Goal: Use online tool/utility: Utilize a website feature to perform a specific function

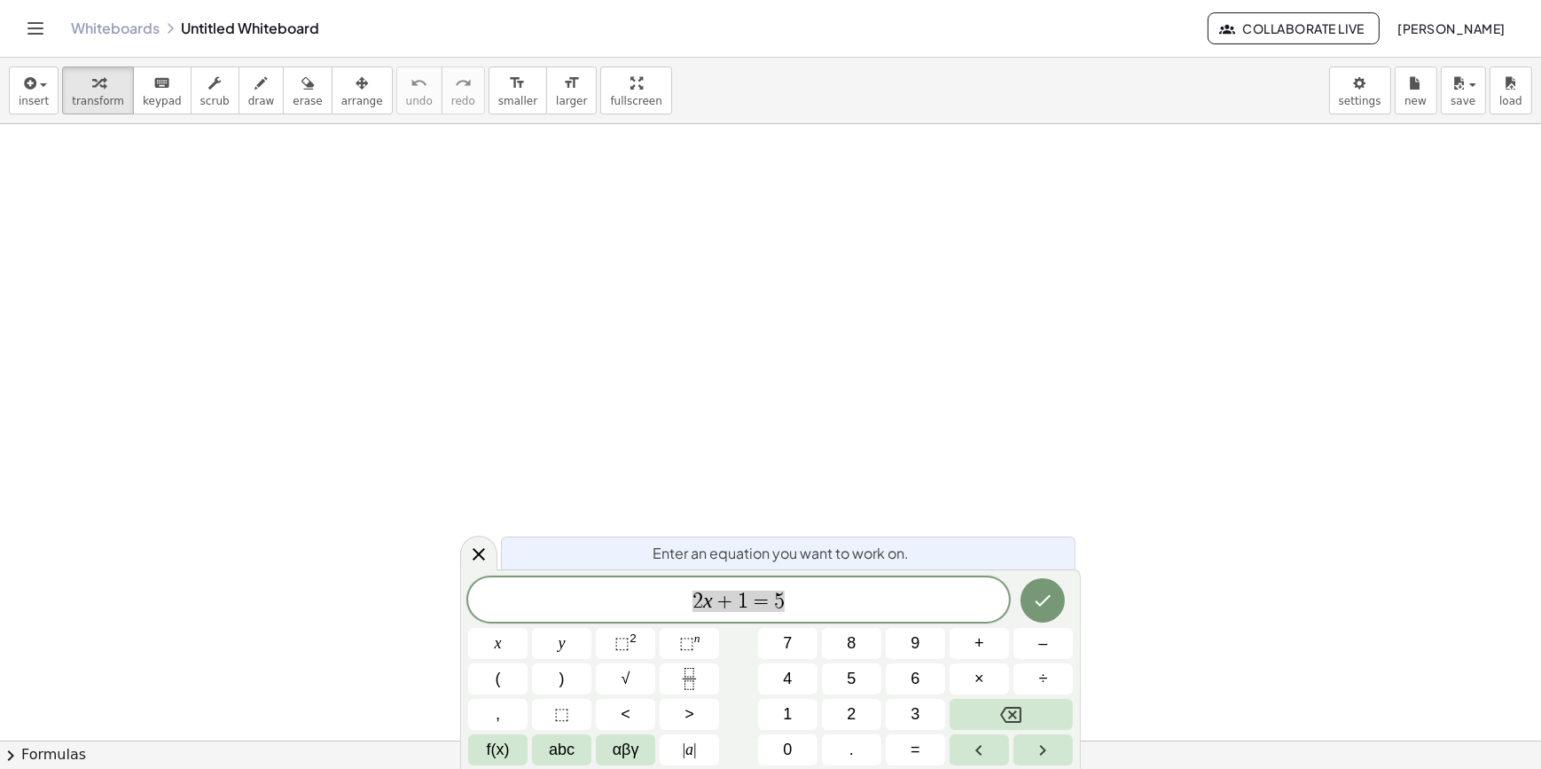
click at [831, 604] on span "2 x + 1 = 5" at bounding box center [738, 601] width 541 height 25
drag, startPoint x: 831, startPoint y: 604, endPoint x: 498, endPoint y: 624, distance: 334.1
click at [498, 624] on div "****** 2 x + 1 = 5 x y ⬚ 2 ⬚ n 7 8 9 + – ( ) √ 4 5 6 × ÷ , ⬚ < > 1 2 3 f(x) abc…" at bounding box center [770, 671] width 605 height 188
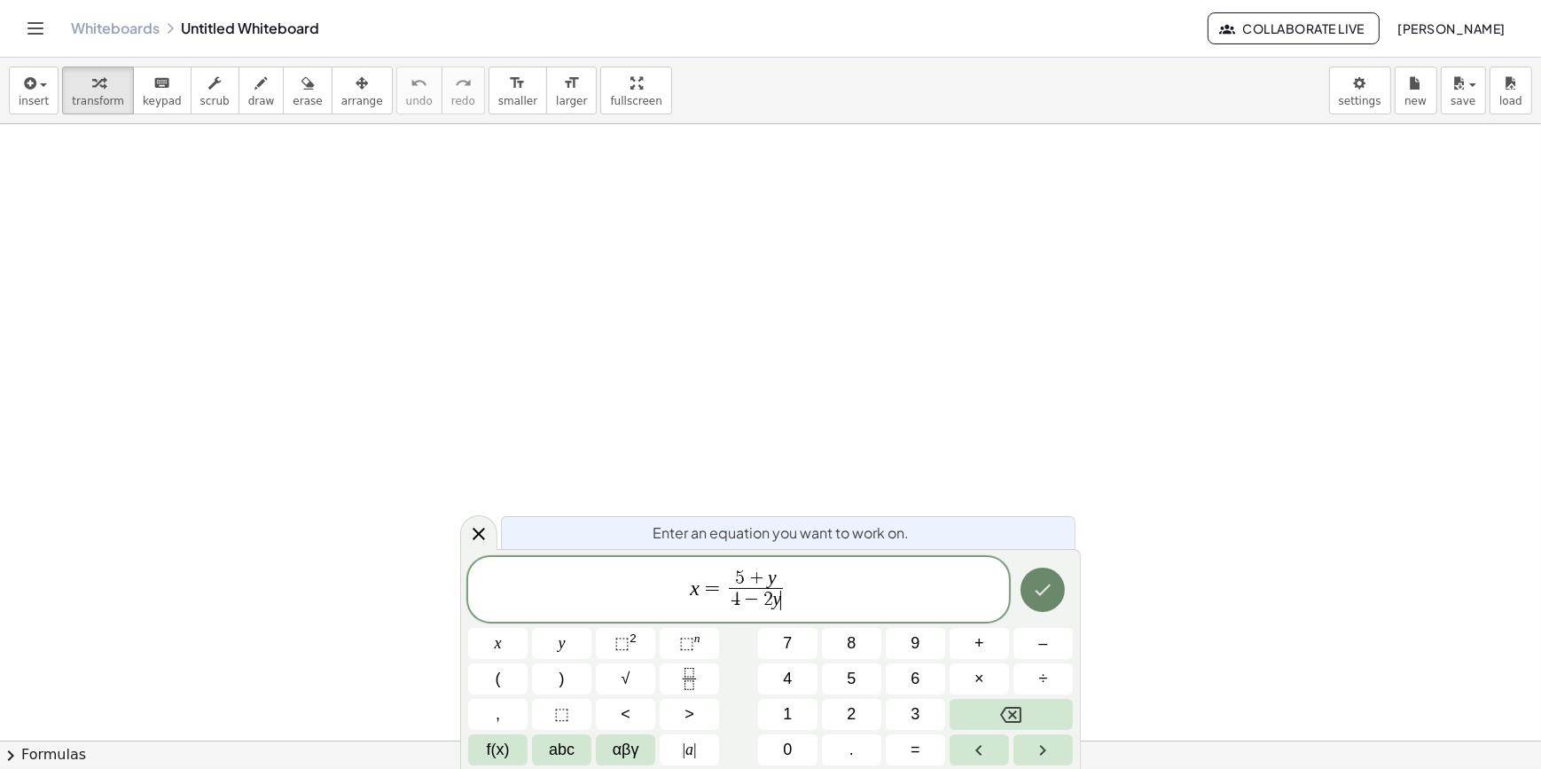
click at [1062, 595] on button "Done" at bounding box center [1043, 590] width 44 height 44
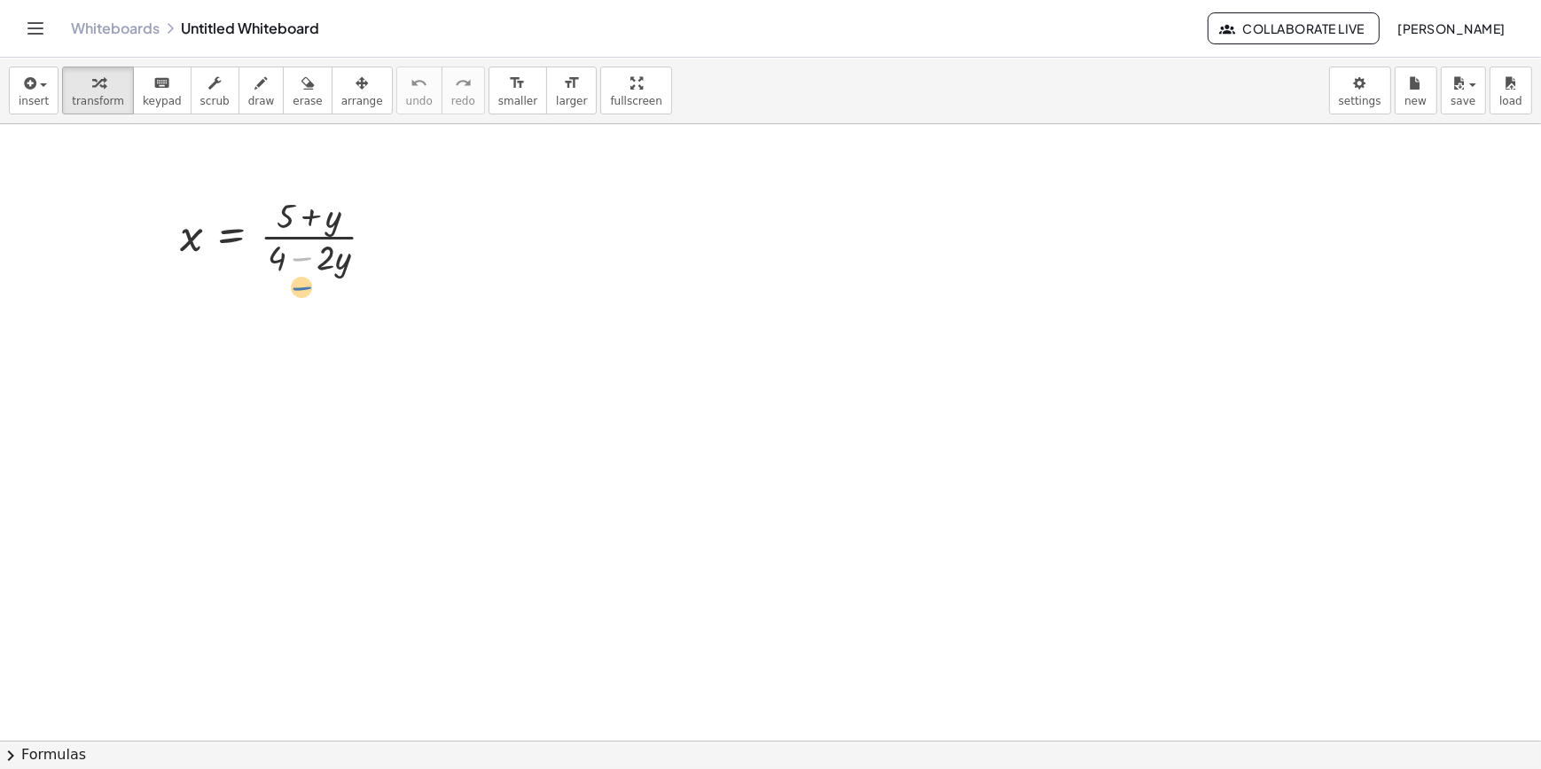
drag, startPoint x: 302, startPoint y: 249, endPoint x: 320, endPoint y: 278, distance: 34.7
click at [320, 278] on div at bounding box center [284, 235] width 227 height 89
click at [309, 241] on div at bounding box center [284, 235] width 227 height 89
click at [244, 240] on div at bounding box center [284, 235] width 227 height 89
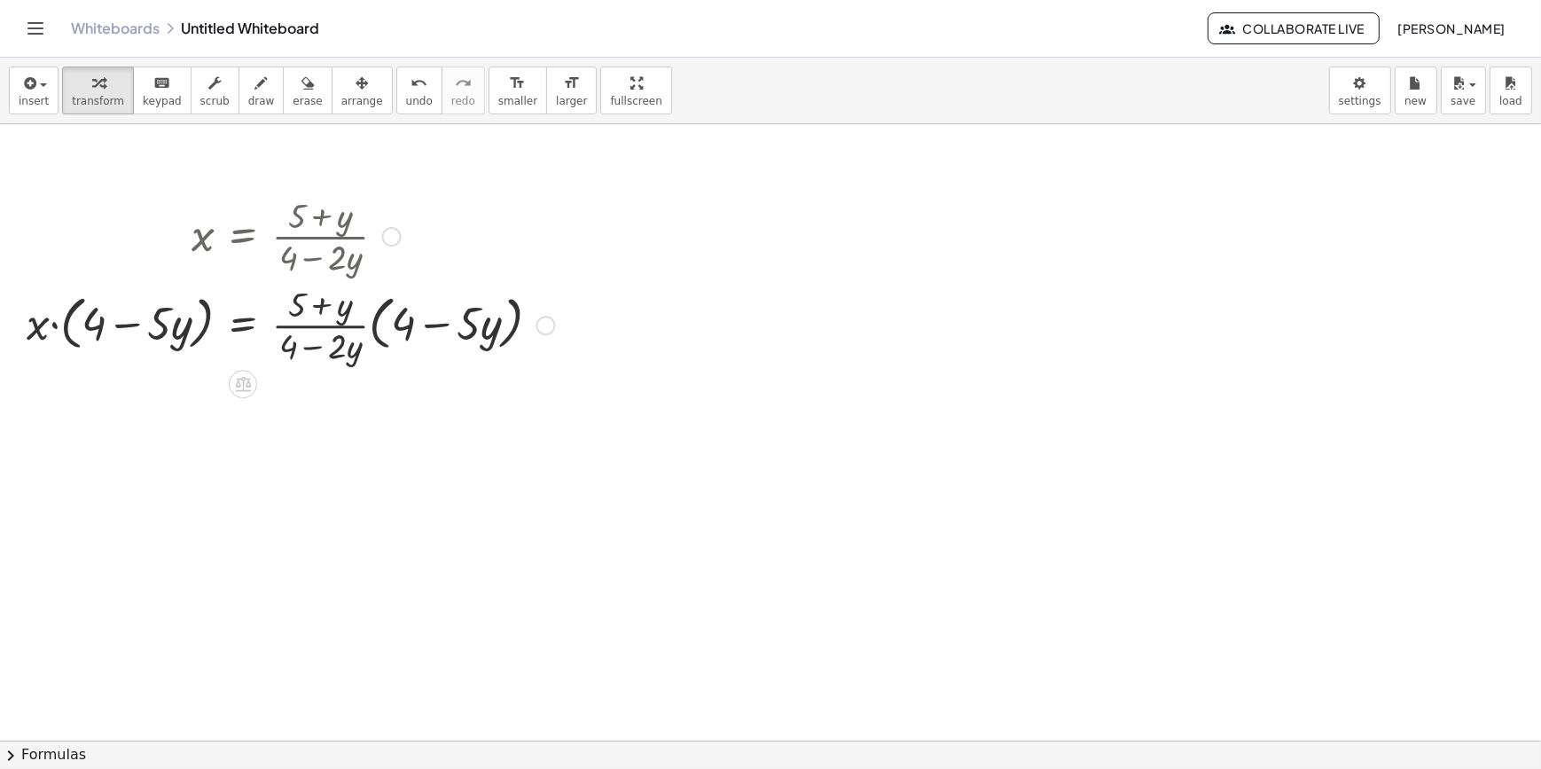
click at [552, 325] on div at bounding box center [547, 326] width 20 height 20
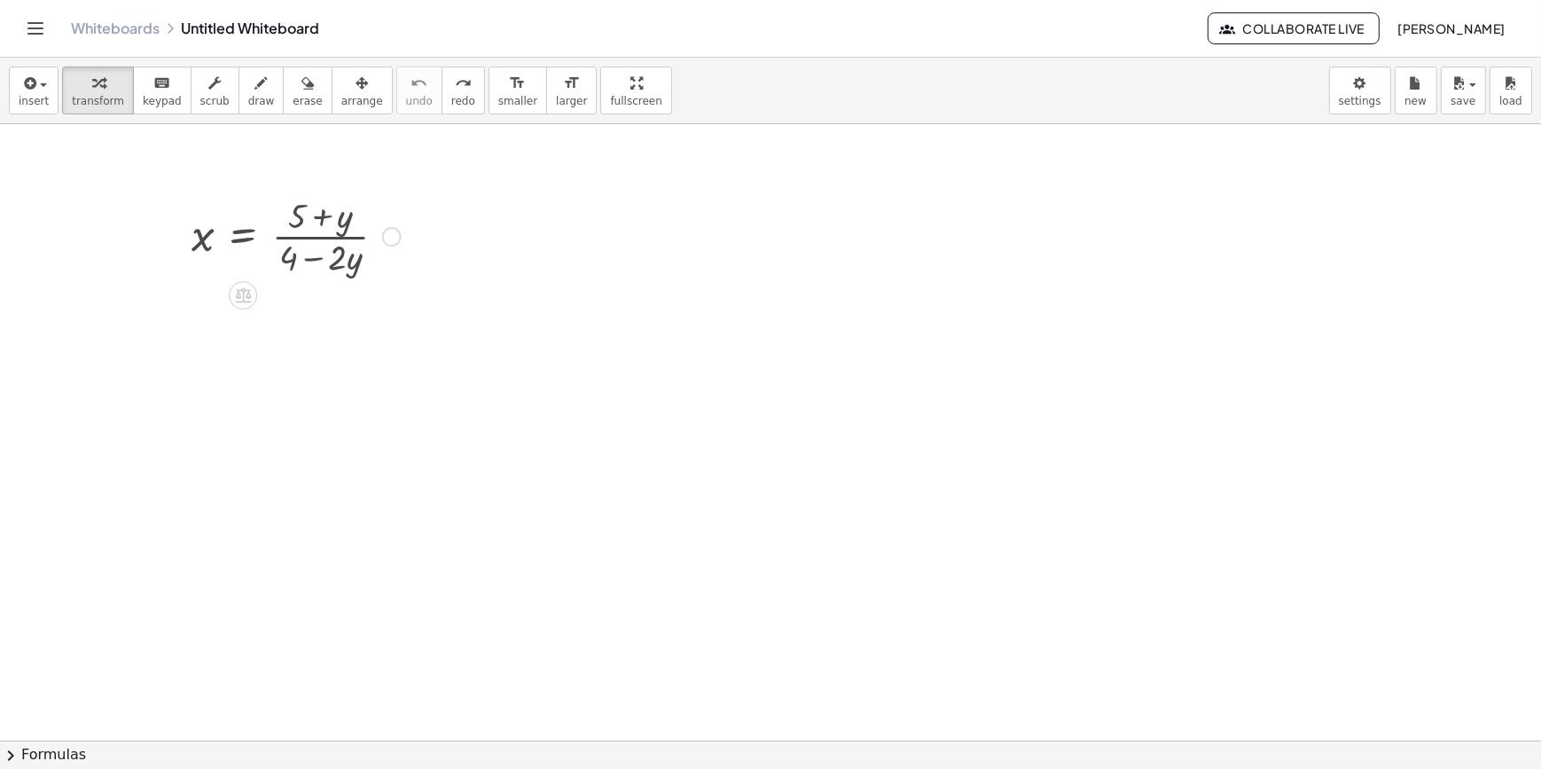
click at [390, 241] on div at bounding box center [392, 237] width 20 height 20
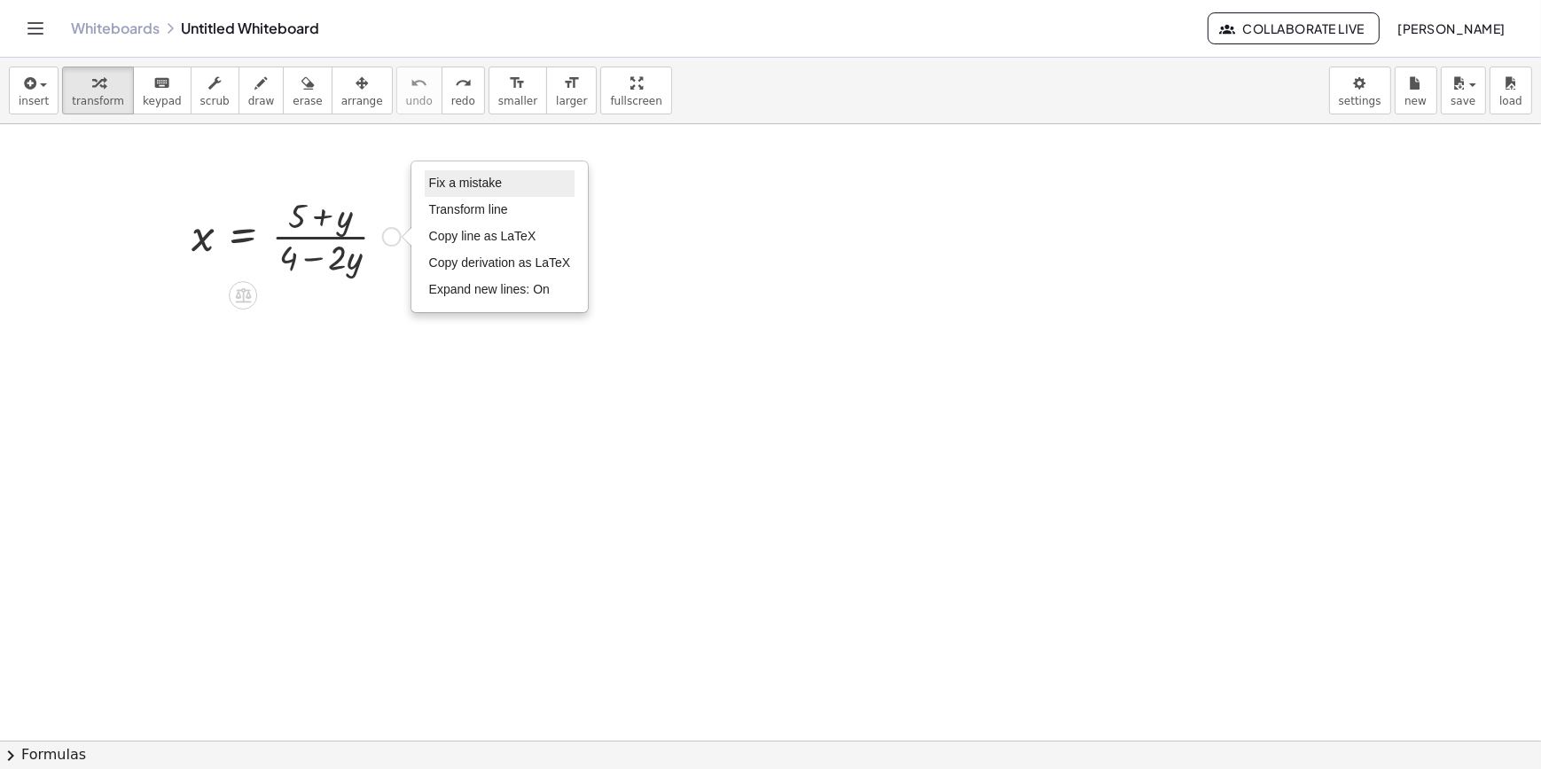
click at [467, 186] on span "Fix a mistake" at bounding box center [465, 183] width 73 height 14
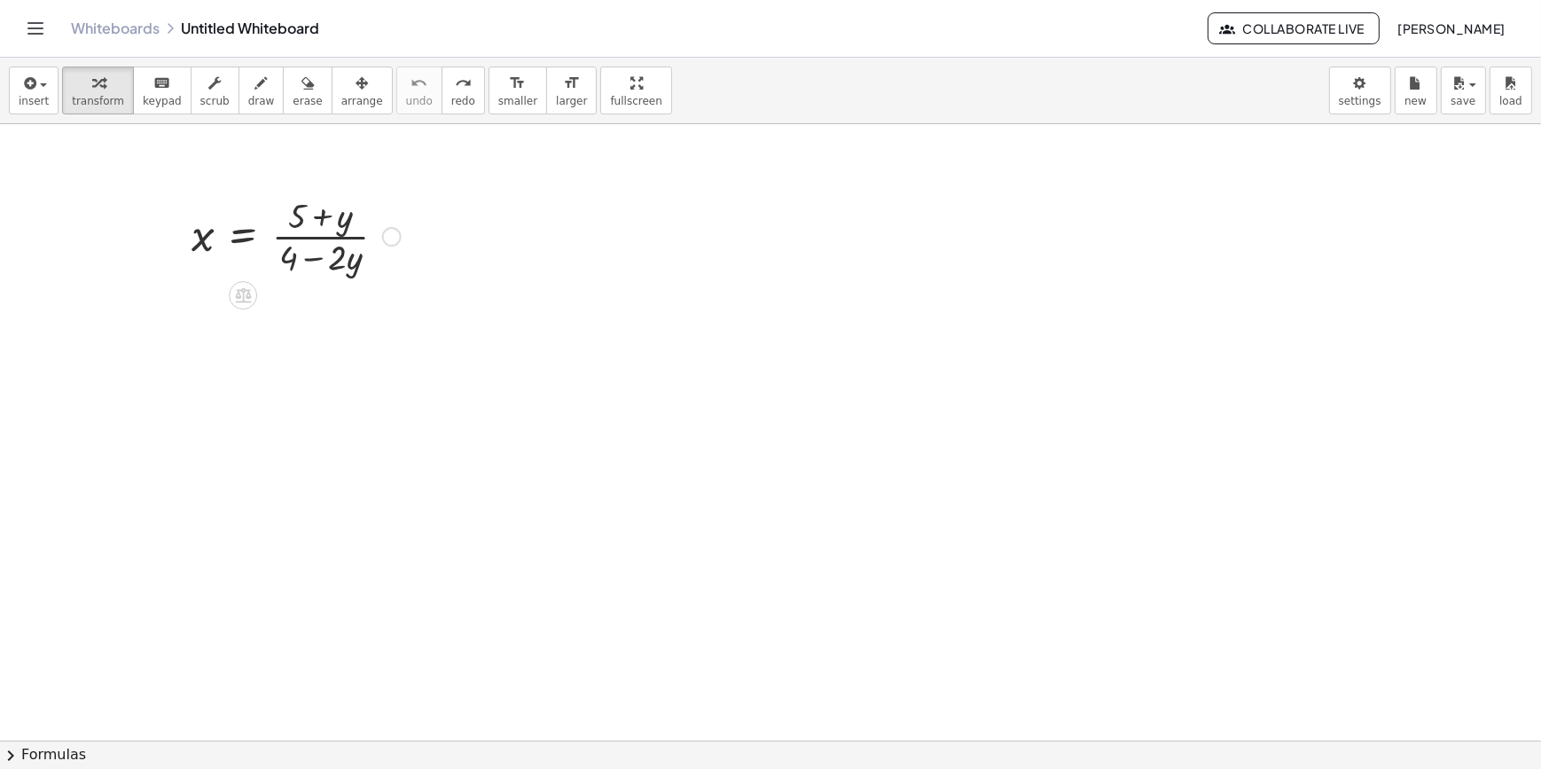
click at [244, 227] on div at bounding box center [296, 235] width 227 height 89
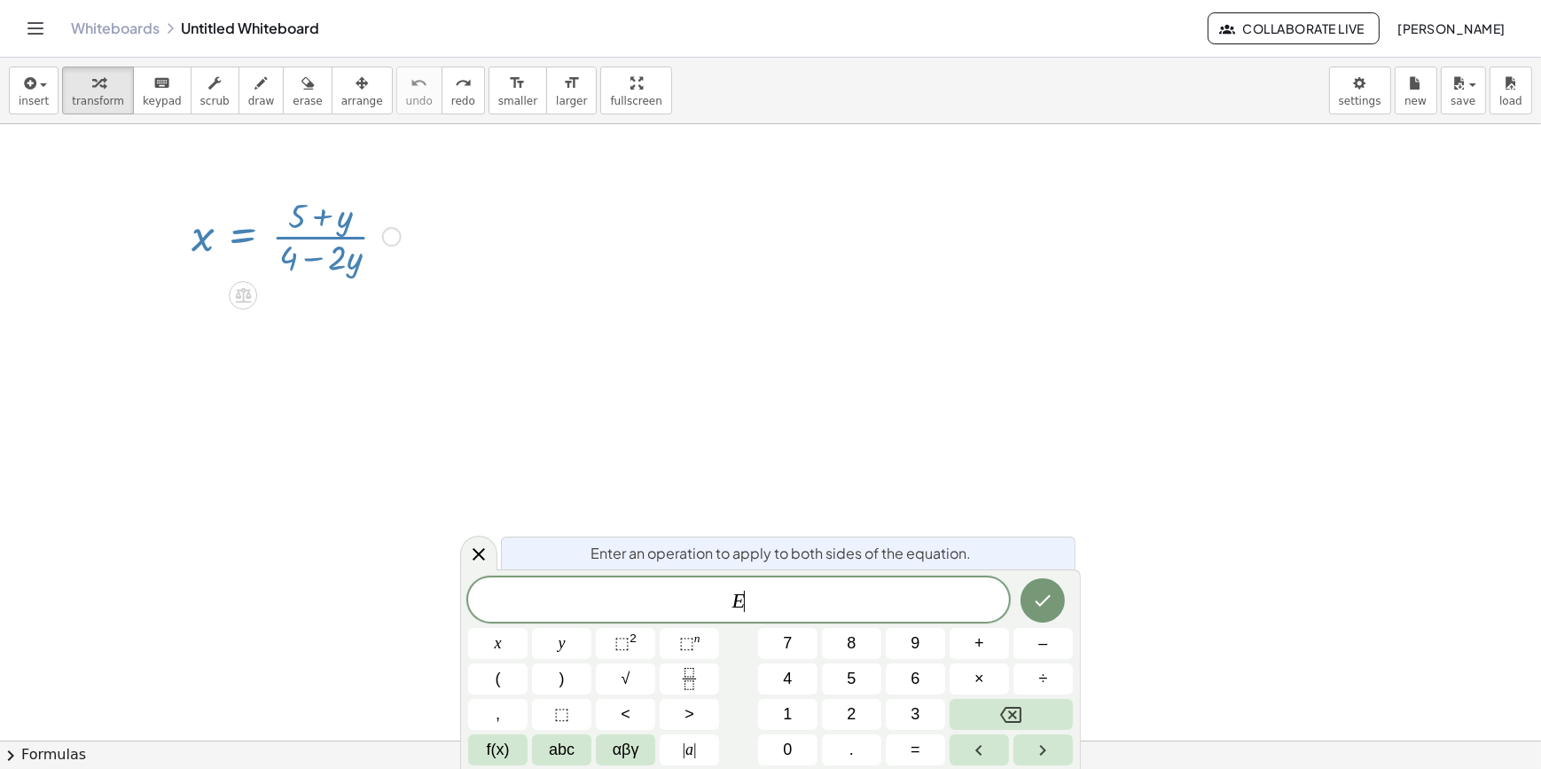
click at [244, 235] on div at bounding box center [296, 235] width 227 height 89
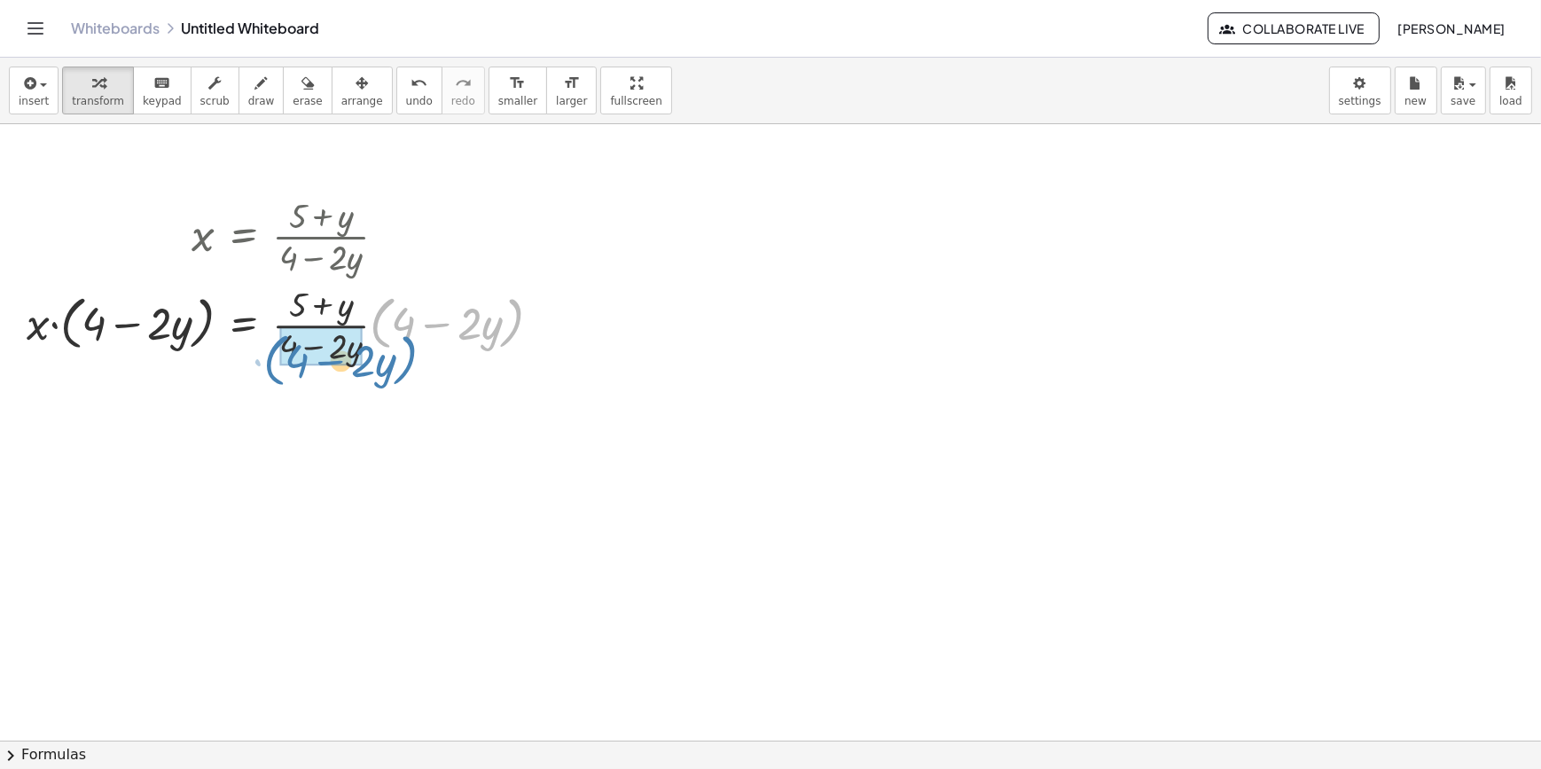
drag, startPoint x: 383, startPoint y: 319, endPoint x: 276, endPoint y: 357, distance: 113.6
click at [276, 357] on div at bounding box center [291, 323] width 547 height 89
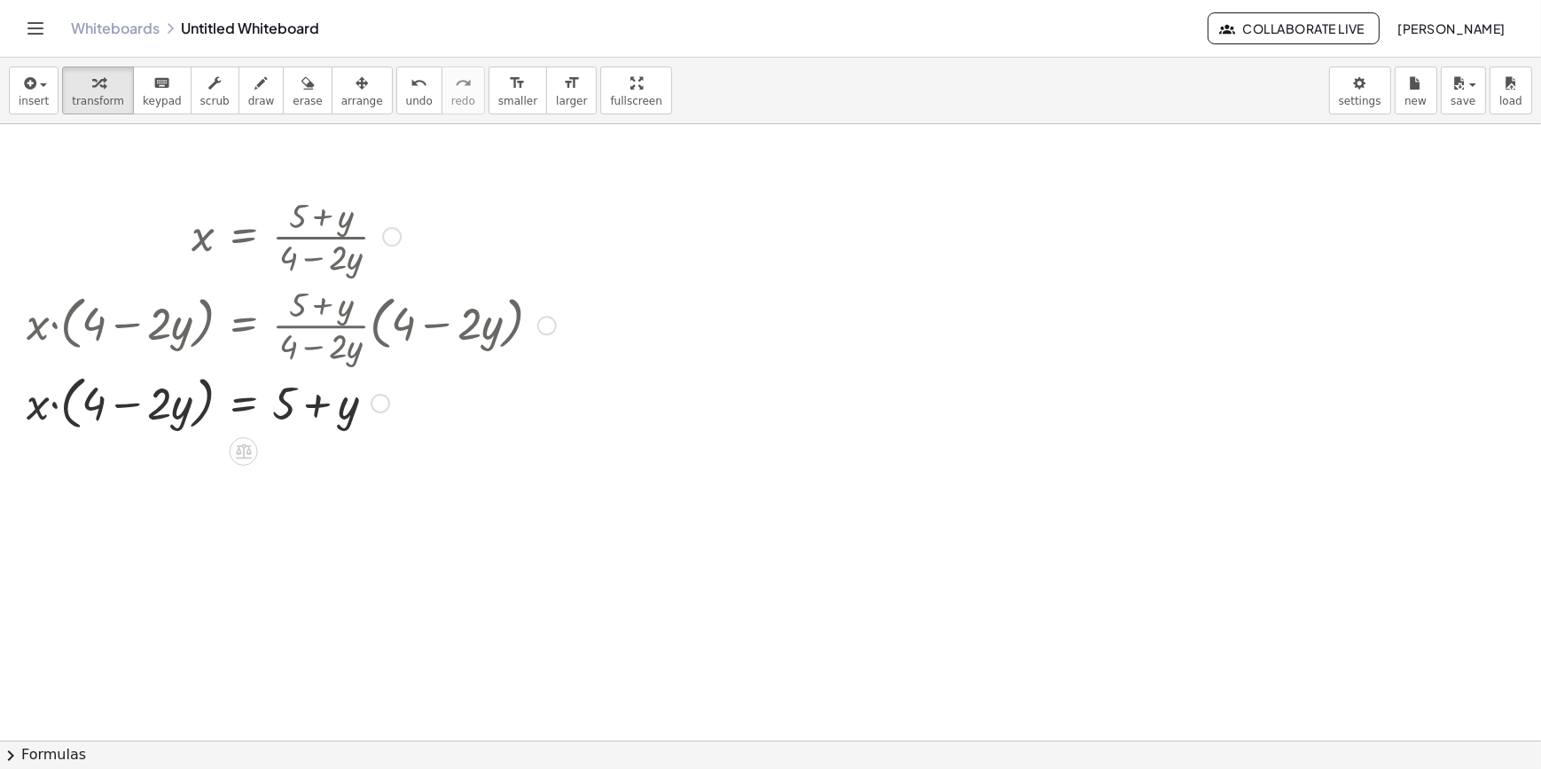
click at [72, 407] on div at bounding box center [291, 401] width 547 height 67
click at [71, 407] on div at bounding box center [291, 401] width 547 height 67
drag, startPoint x: 92, startPoint y: 486, endPoint x: 52, endPoint y: 482, distance: 40.1
click at [52, 482] on div at bounding box center [291, 465] width 547 height 60
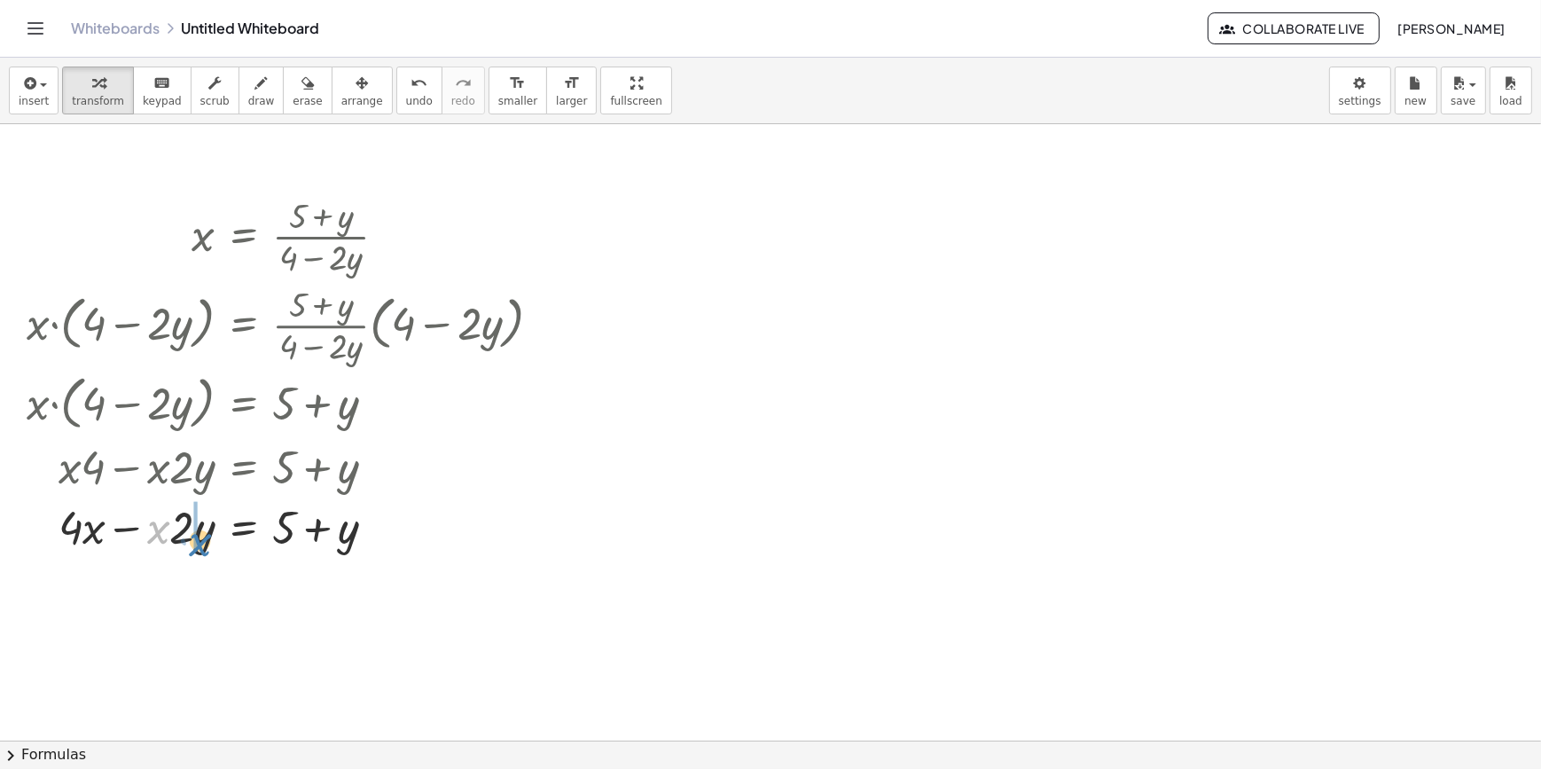
drag, startPoint x: 157, startPoint y: 478, endPoint x: 199, endPoint y: 490, distance: 43.5
click at [244, 237] on div "x = · ( + 5 + y ) · ( + 4 − · 2 · y ) · x · ( + 4 − · 2 · y ) = · · ( + 5 + y )…" at bounding box center [244, 237] width 0 height 0
click at [243, 528] on div at bounding box center [291, 526] width 547 height 60
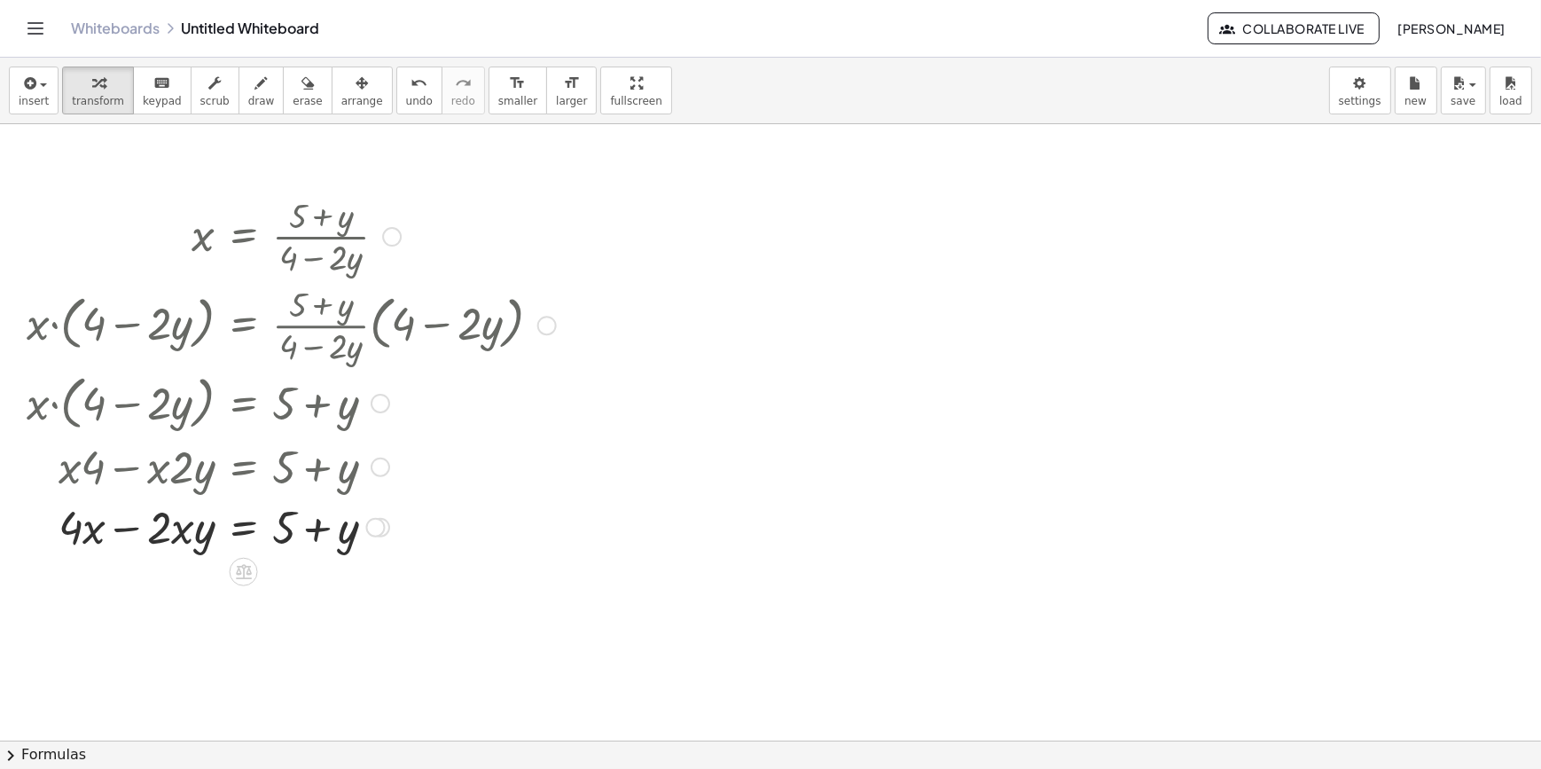
click at [241, 534] on div at bounding box center [291, 526] width 547 height 60
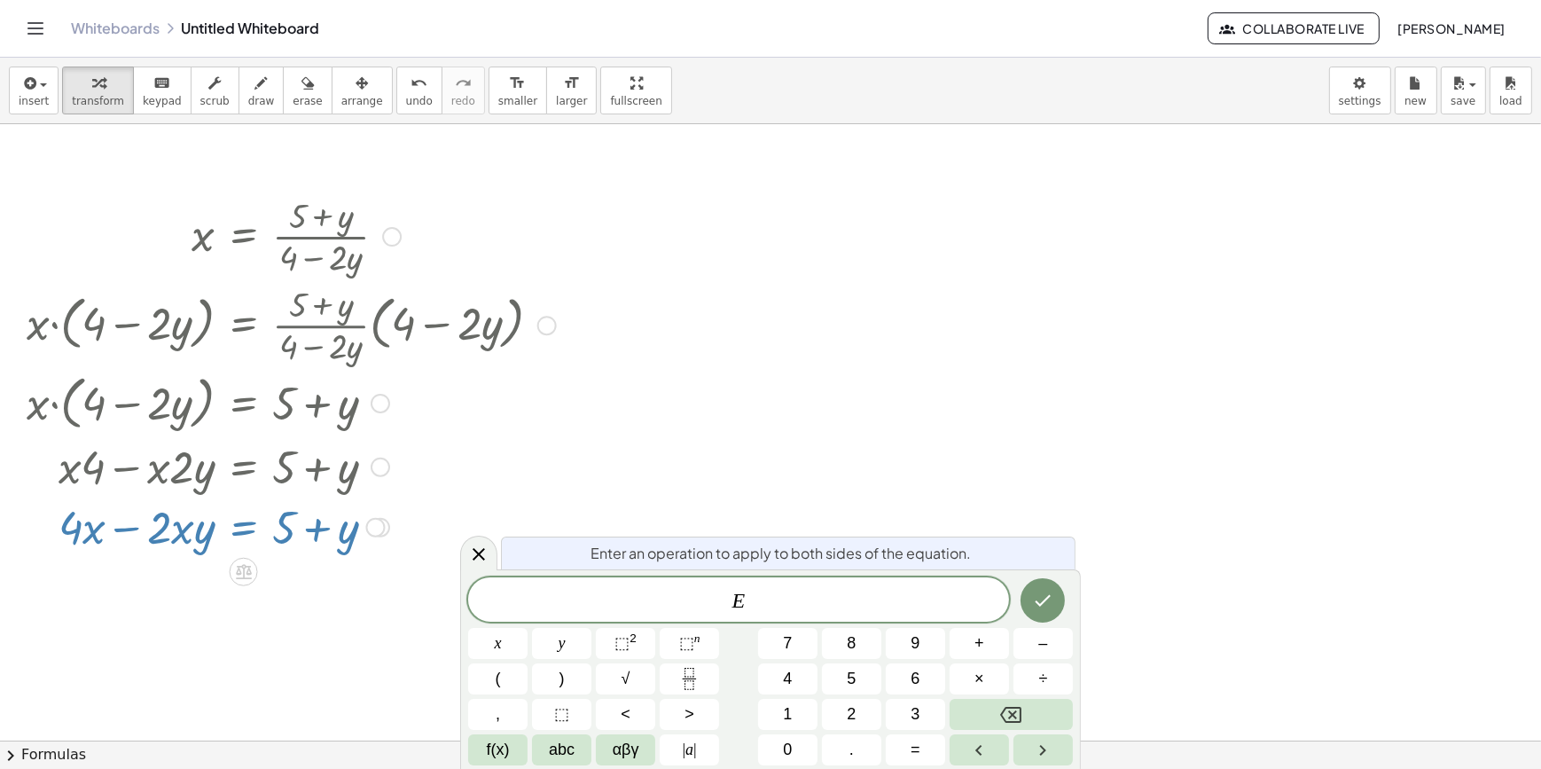
click at [766, 608] on span "E ​" at bounding box center [738, 601] width 541 height 25
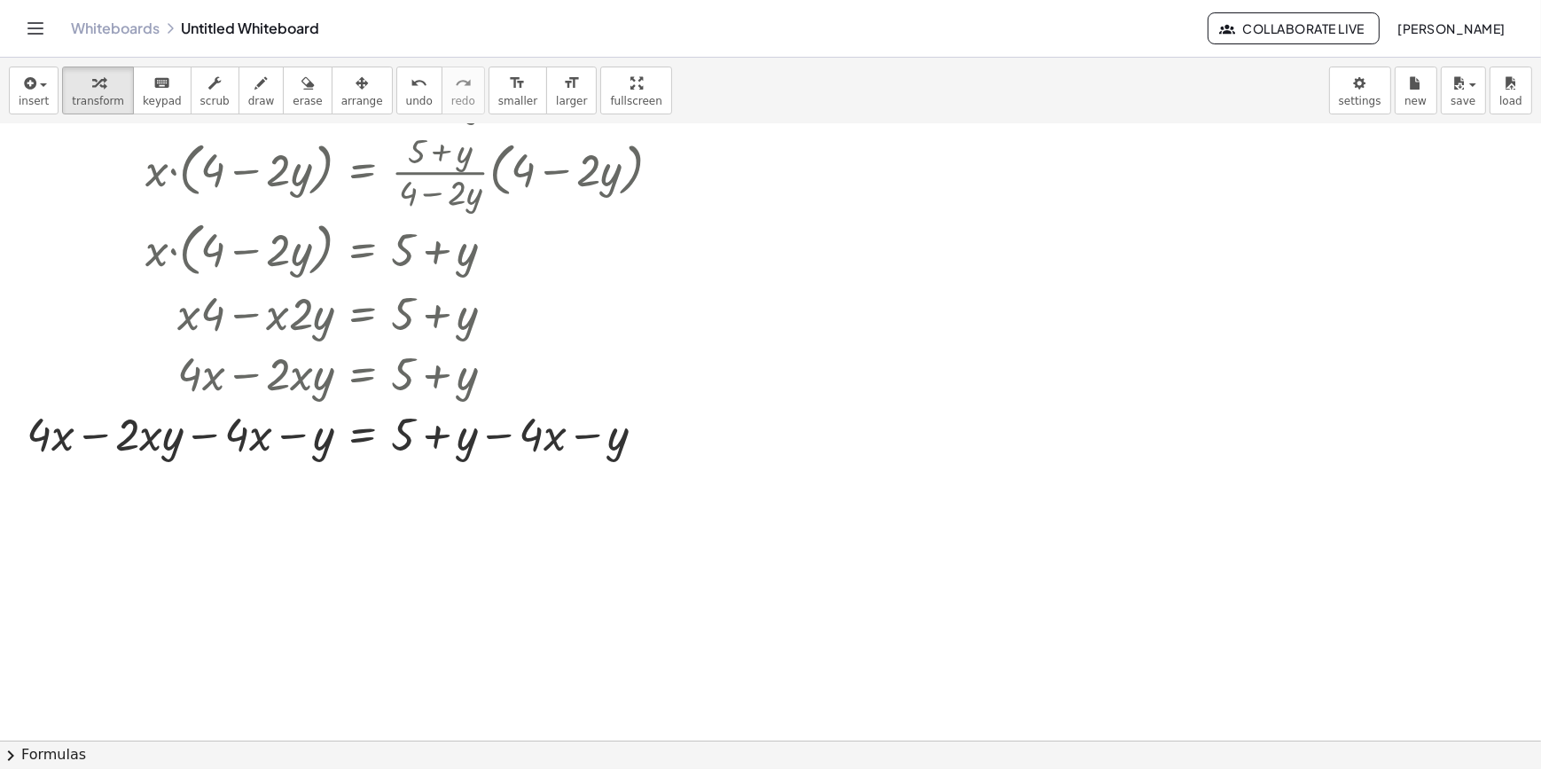
scroll to position [161, 0]
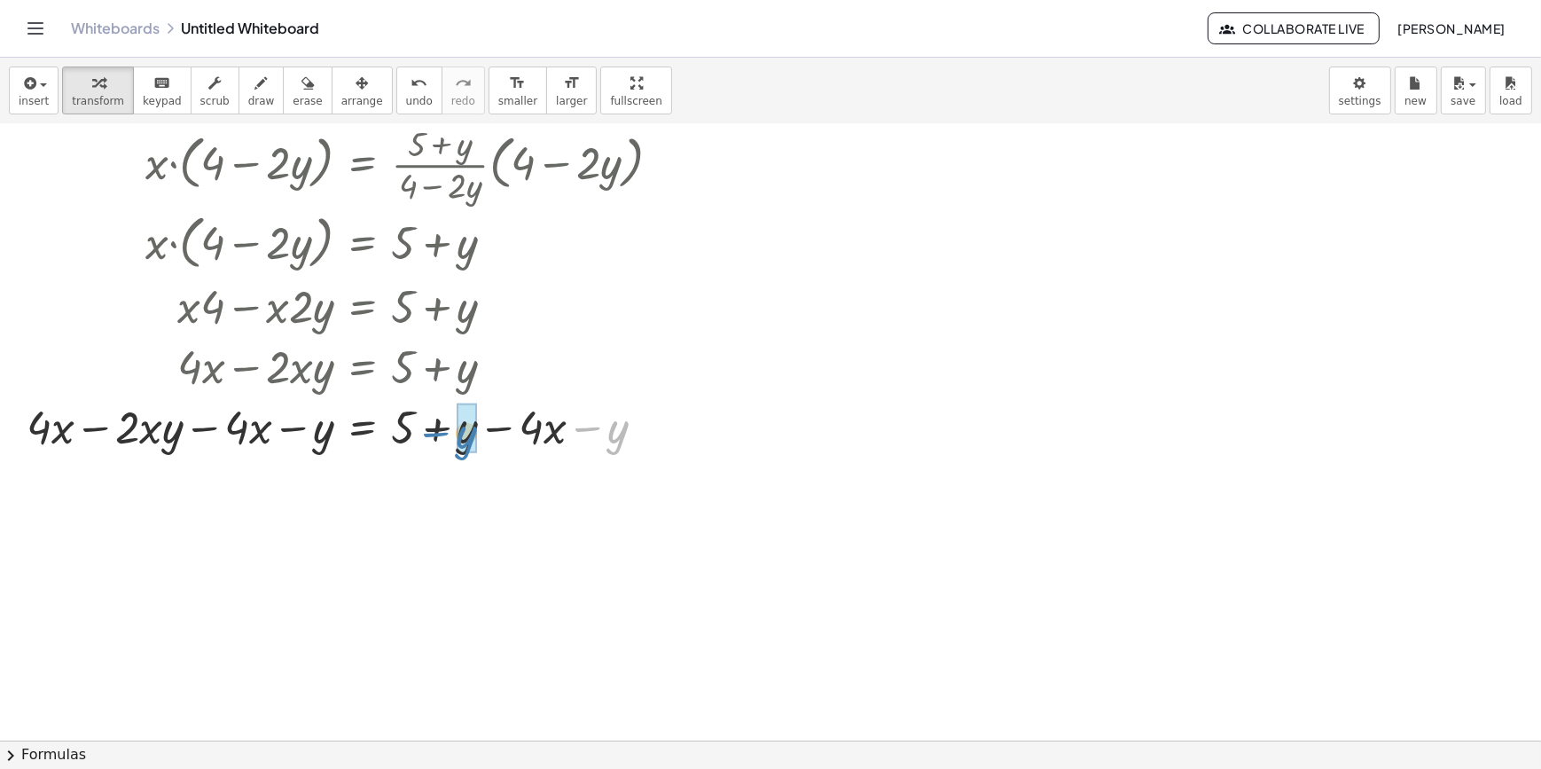
drag, startPoint x: 585, startPoint y: 430, endPoint x: 435, endPoint y: 435, distance: 150.9
click at [435, 435] on div at bounding box center [351, 426] width 666 height 60
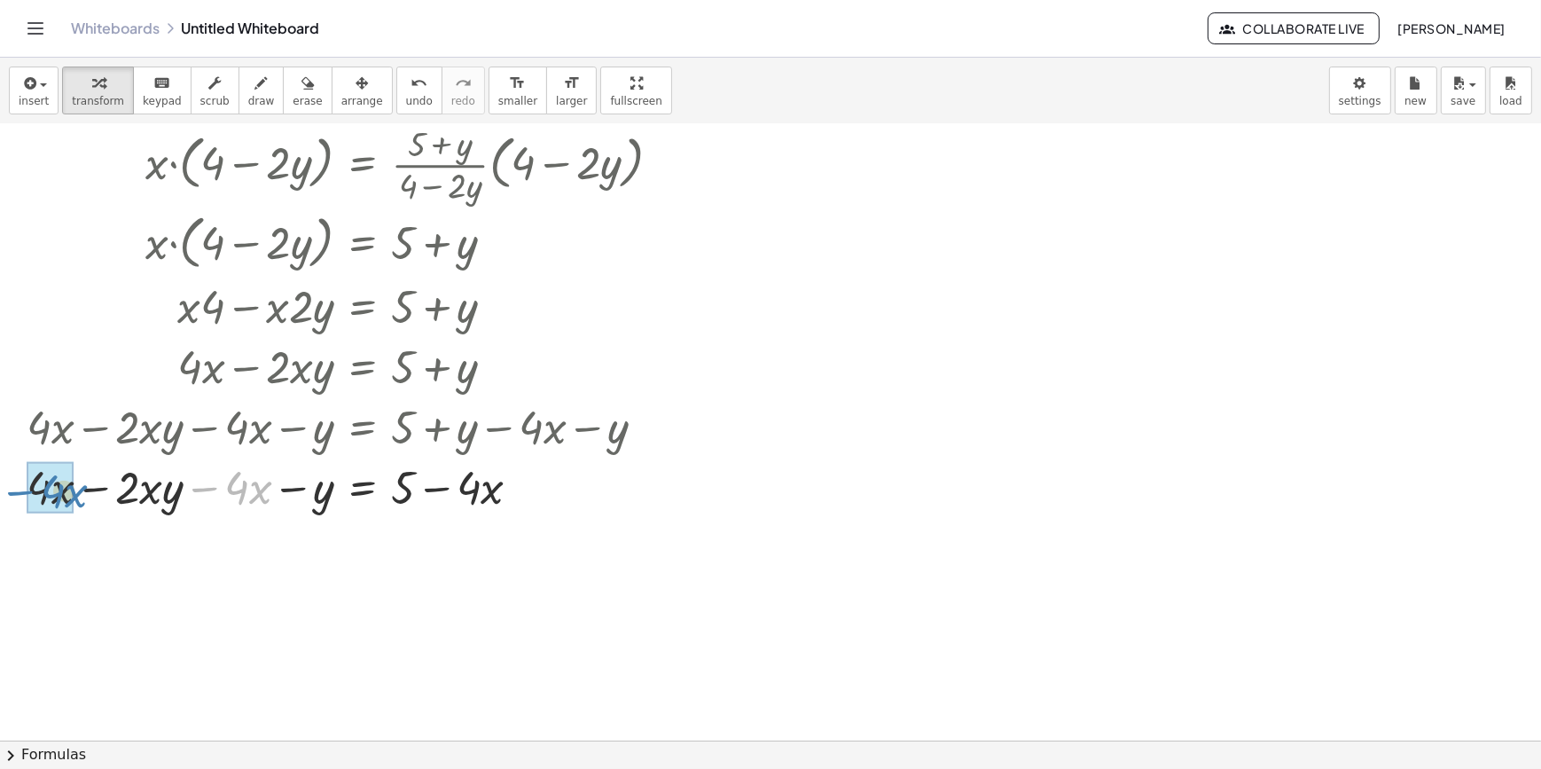
drag, startPoint x: 210, startPoint y: 491, endPoint x: 26, endPoint y: 495, distance: 184.5
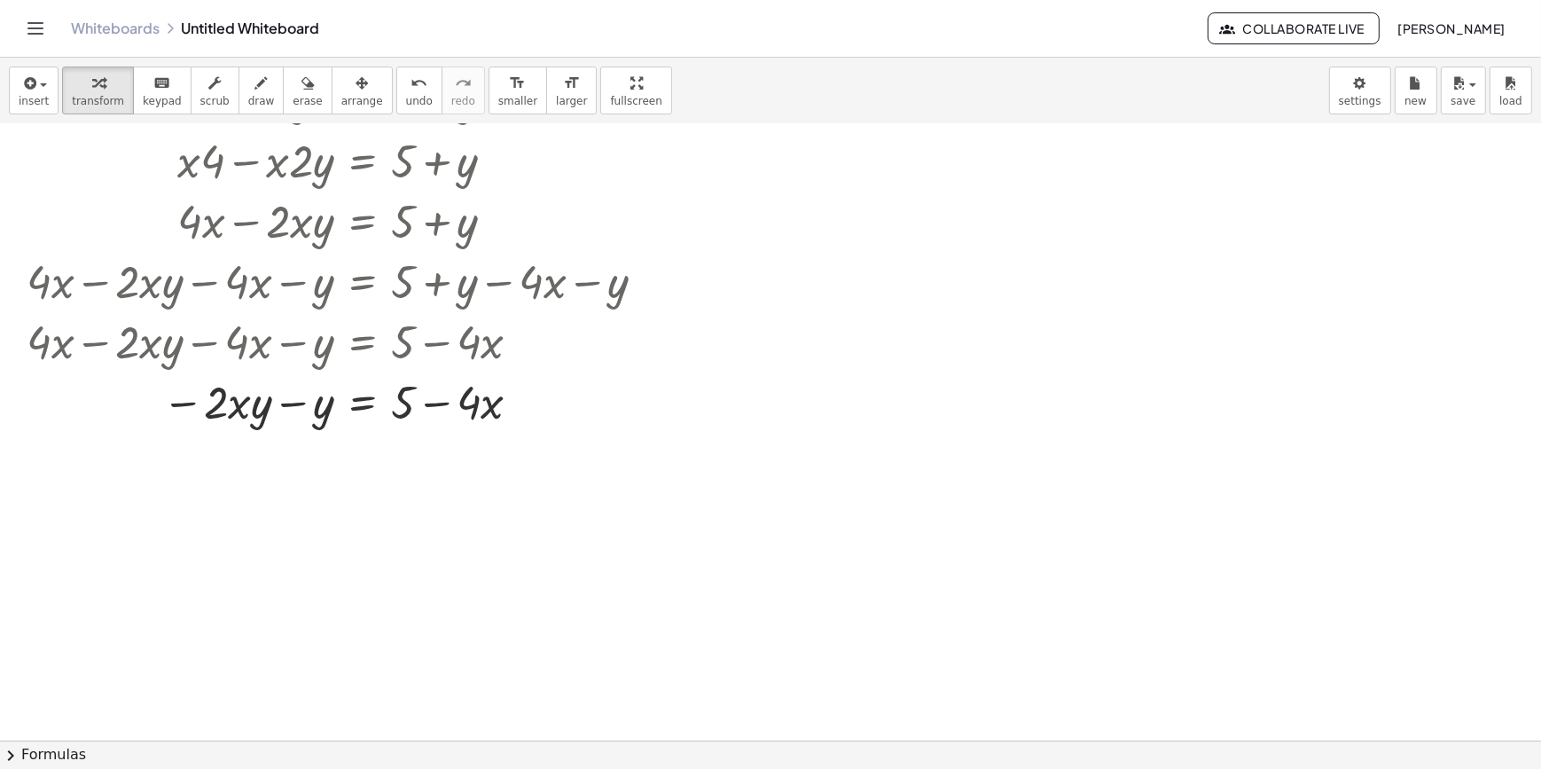
scroll to position [322, 0]
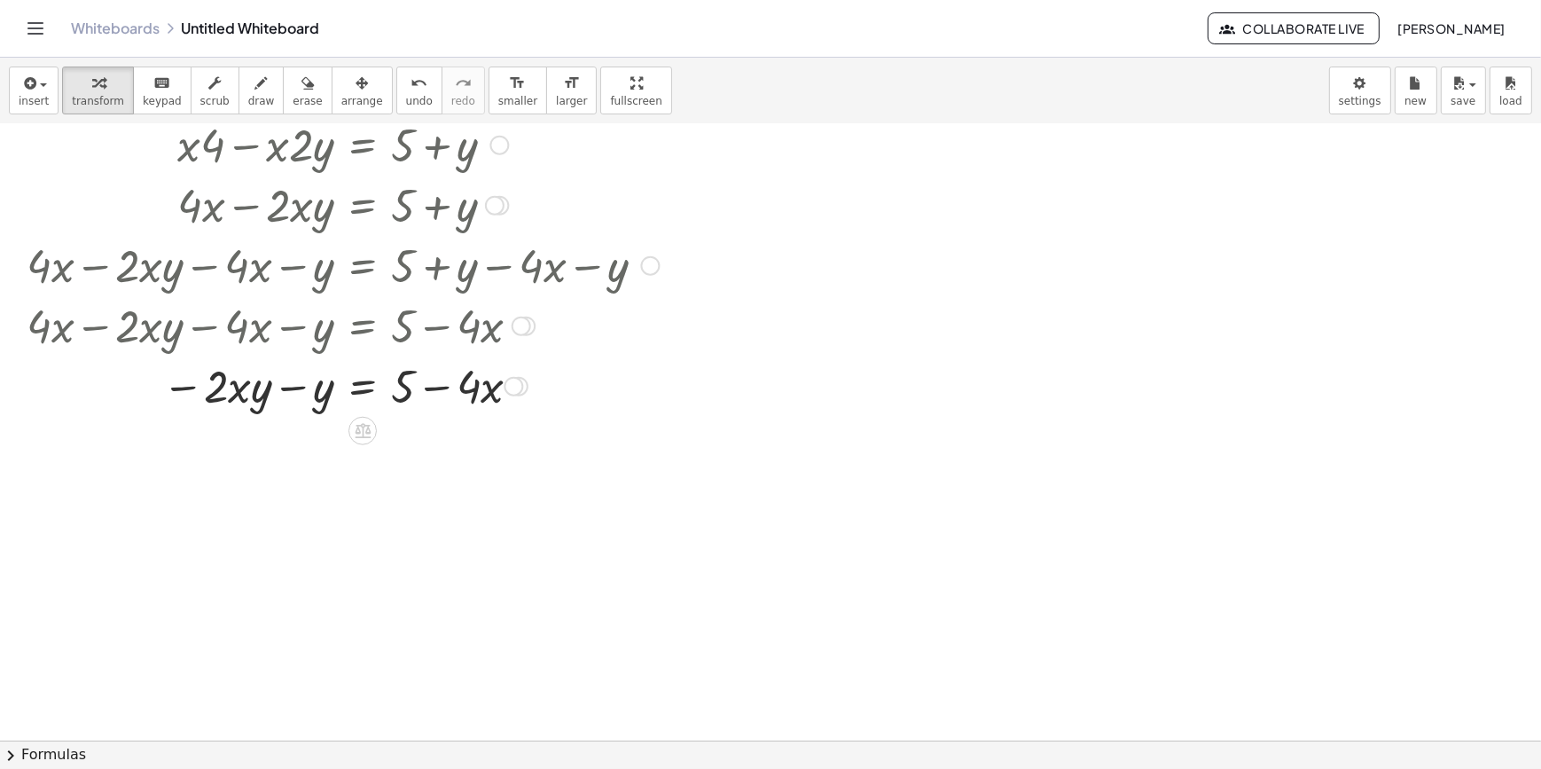
click at [369, 386] on div at bounding box center [351, 385] width 666 height 60
click at [511, 382] on div at bounding box center [514, 387] width 20 height 20
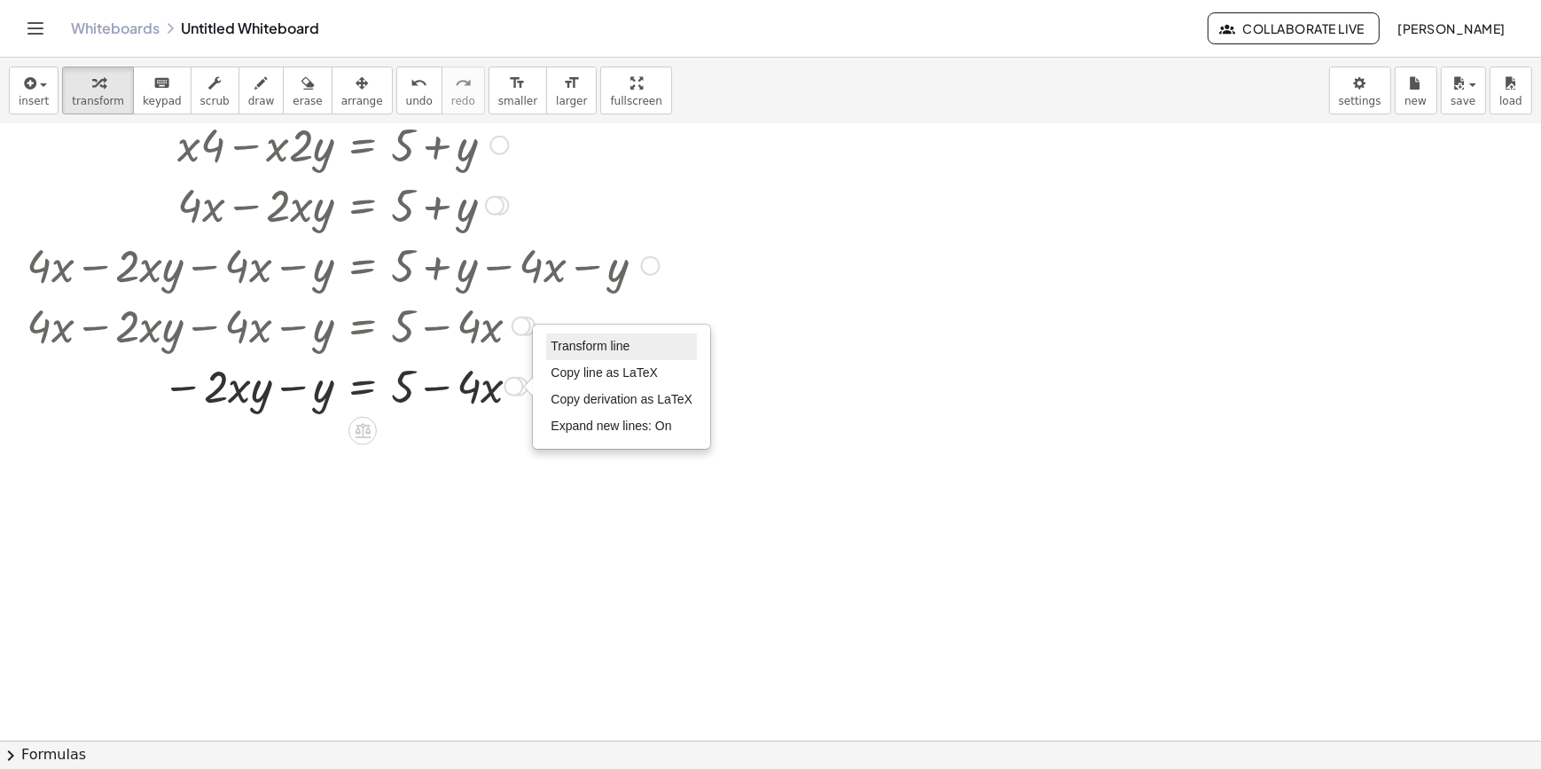
click at [595, 350] on span "Transform line" at bounding box center [590, 346] width 79 height 14
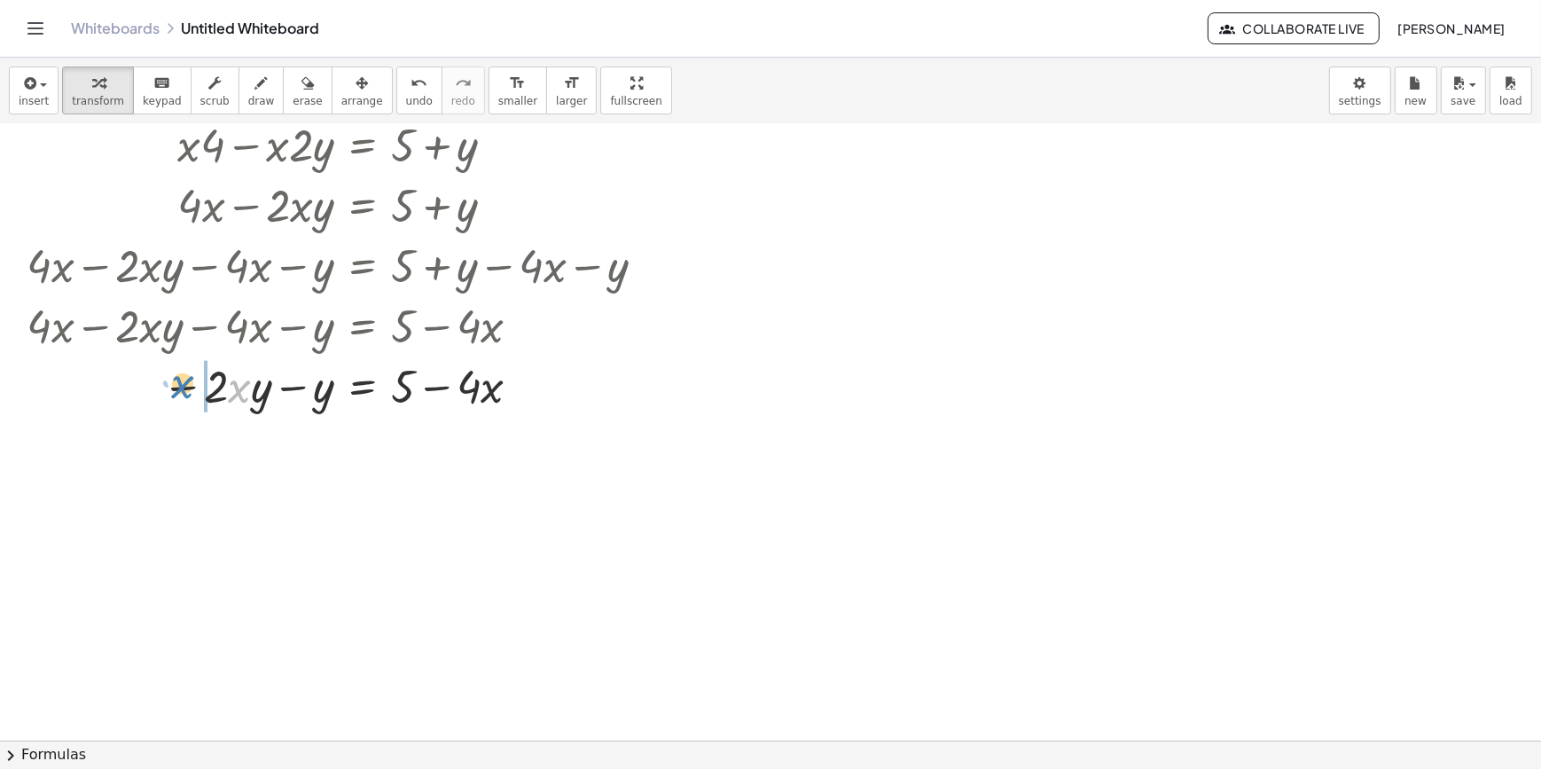
drag, startPoint x: 241, startPoint y: 398, endPoint x: 191, endPoint y: 394, distance: 50.7
click at [191, 394] on div at bounding box center [351, 385] width 666 height 60
click at [406, 97] on span "undo" at bounding box center [419, 101] width 27 height 12
drag, startPoint x: 259, startPoint y: 403, endPoint x: 180, endPoint y: 399, distance: 79.0
click at [180, 399] on div at bounding box center [351, 385] width 666 height 60
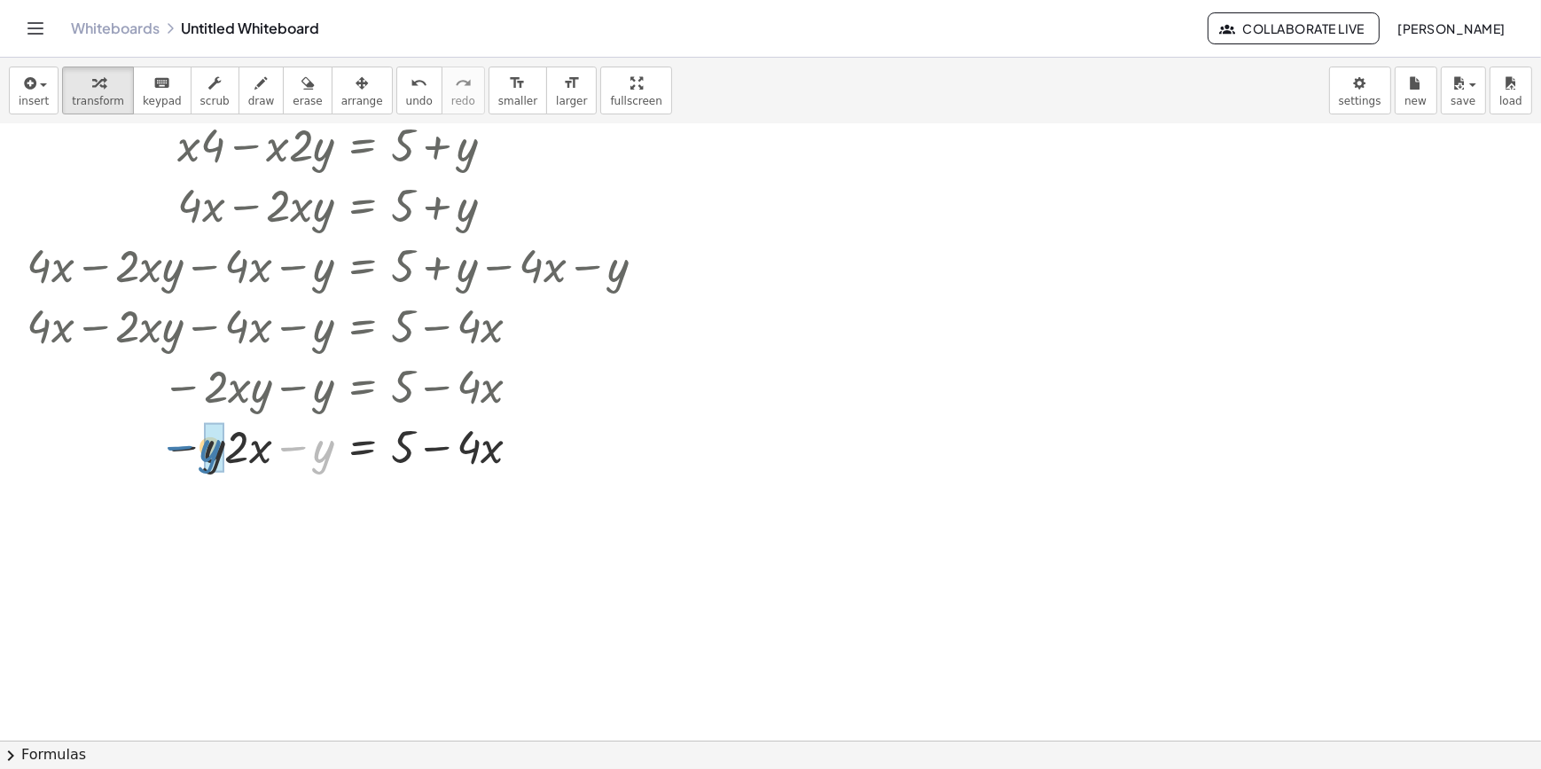
drag, startPoint x: 321, startPoint y: 457, endPoint x: 211, endPoint y: 456, distance: 110.0
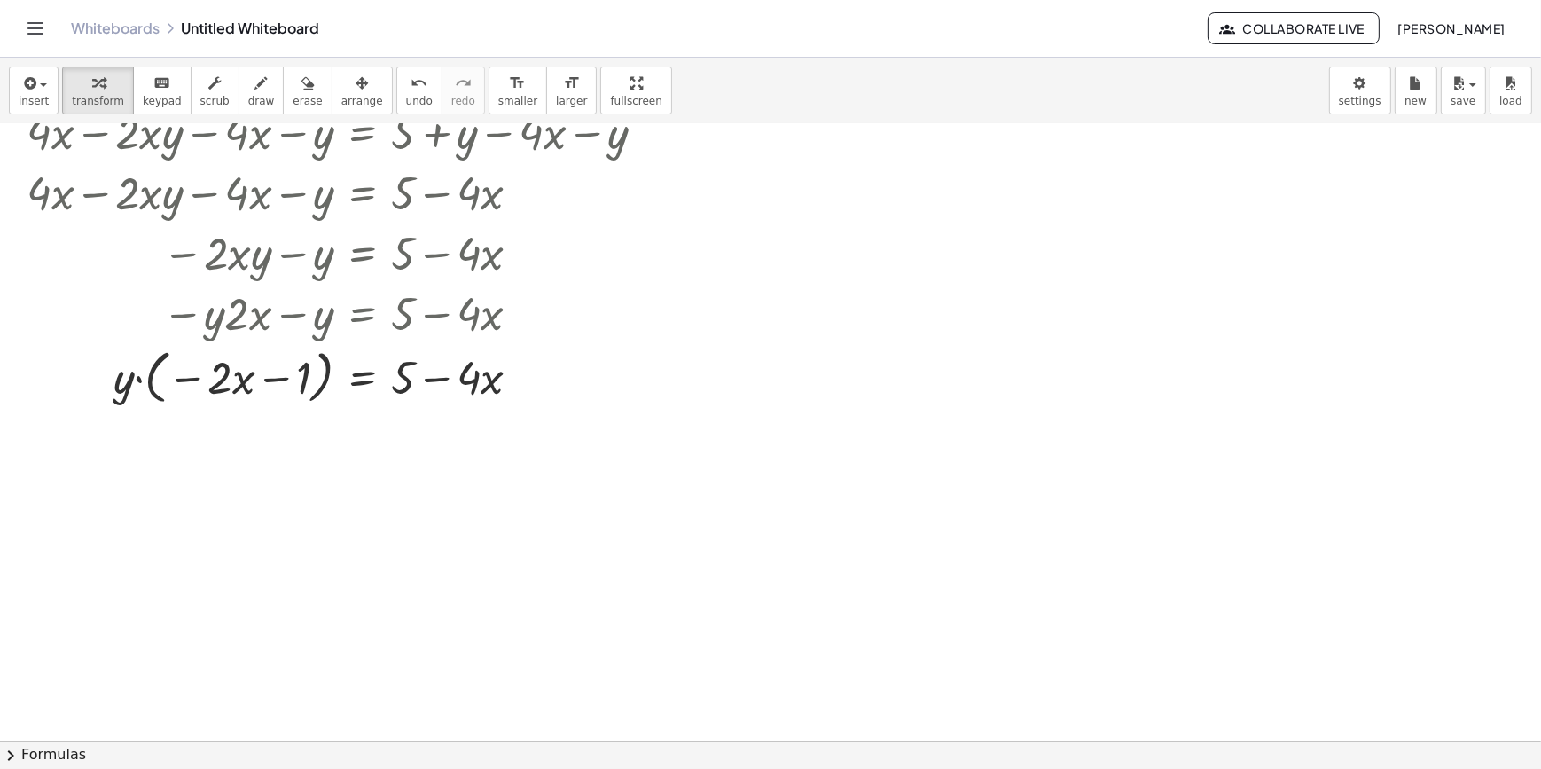
scroll to position [483, 0]
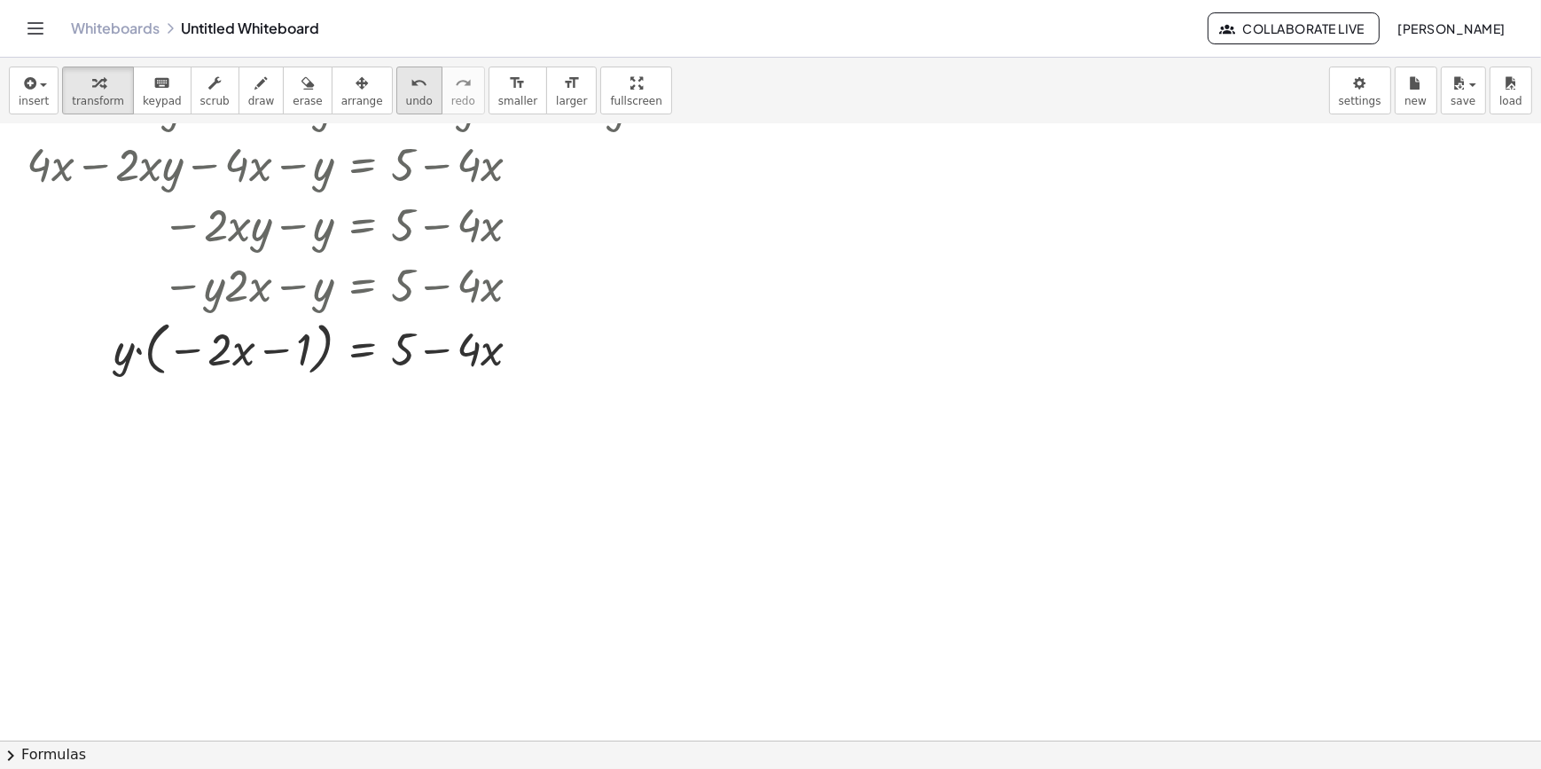
click at [406, 84] on div "undo" at bounding box center [419, 82] width 27 height 21
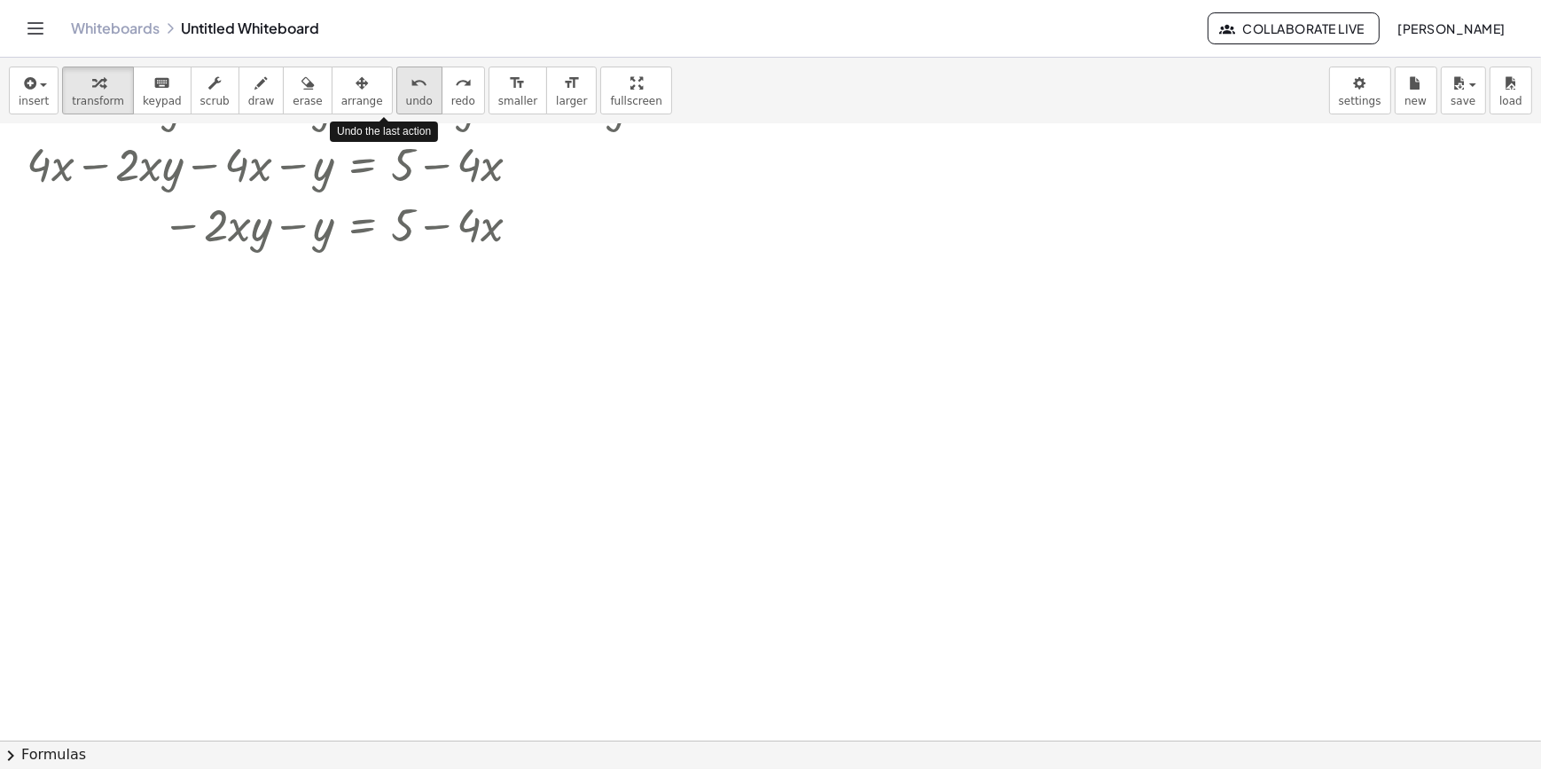
drag, startPoint x: 373, startPoint y: 84, endPoint x: 367, endPoint y: 107, distance: 23.9
click at [406, 84] on div "undo" at bounding box center [419, 82] width 27 height 21
drag, startPoint x: 319, startPoint y: 231, endPoint x: 247, endPoint y: 233, distance: 72.7
click at [247, 233] on div at bounding box center [351, 223] width 666 height 60
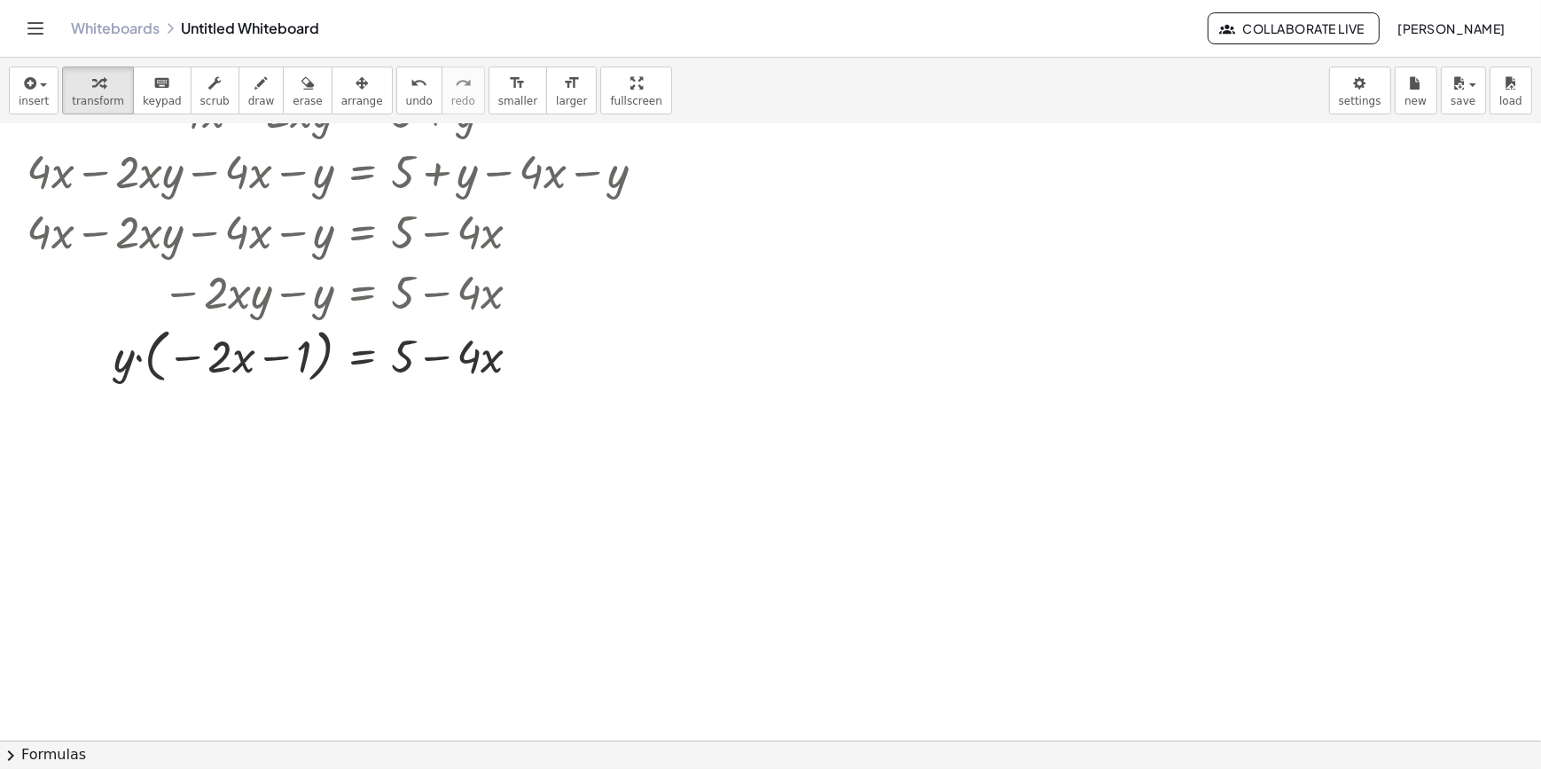
scroll to position [322, 0]
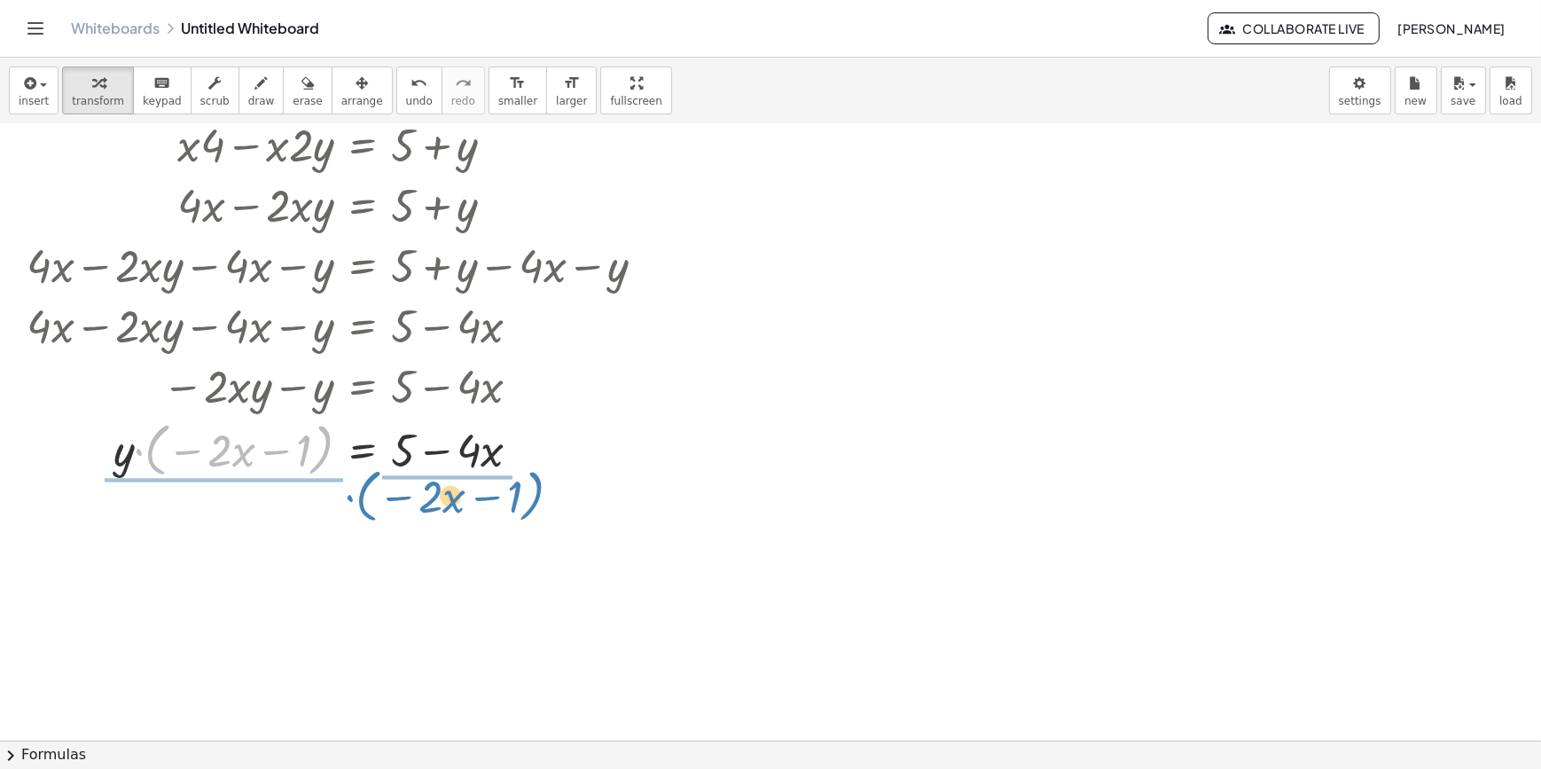
drag, startPoint x: 154, startPoint y: 469, endPoint x: 366, endPoint y: 514, distance: 216.7
click at [366, 514] on div "x = · ( + 5 + y ) · ( + 4 − · 2 · y ) · x · ( + 4 − · 2 · y ) = · · ( + 5 + y )…" at bounding box center [770, 476] width 1541 height 1349
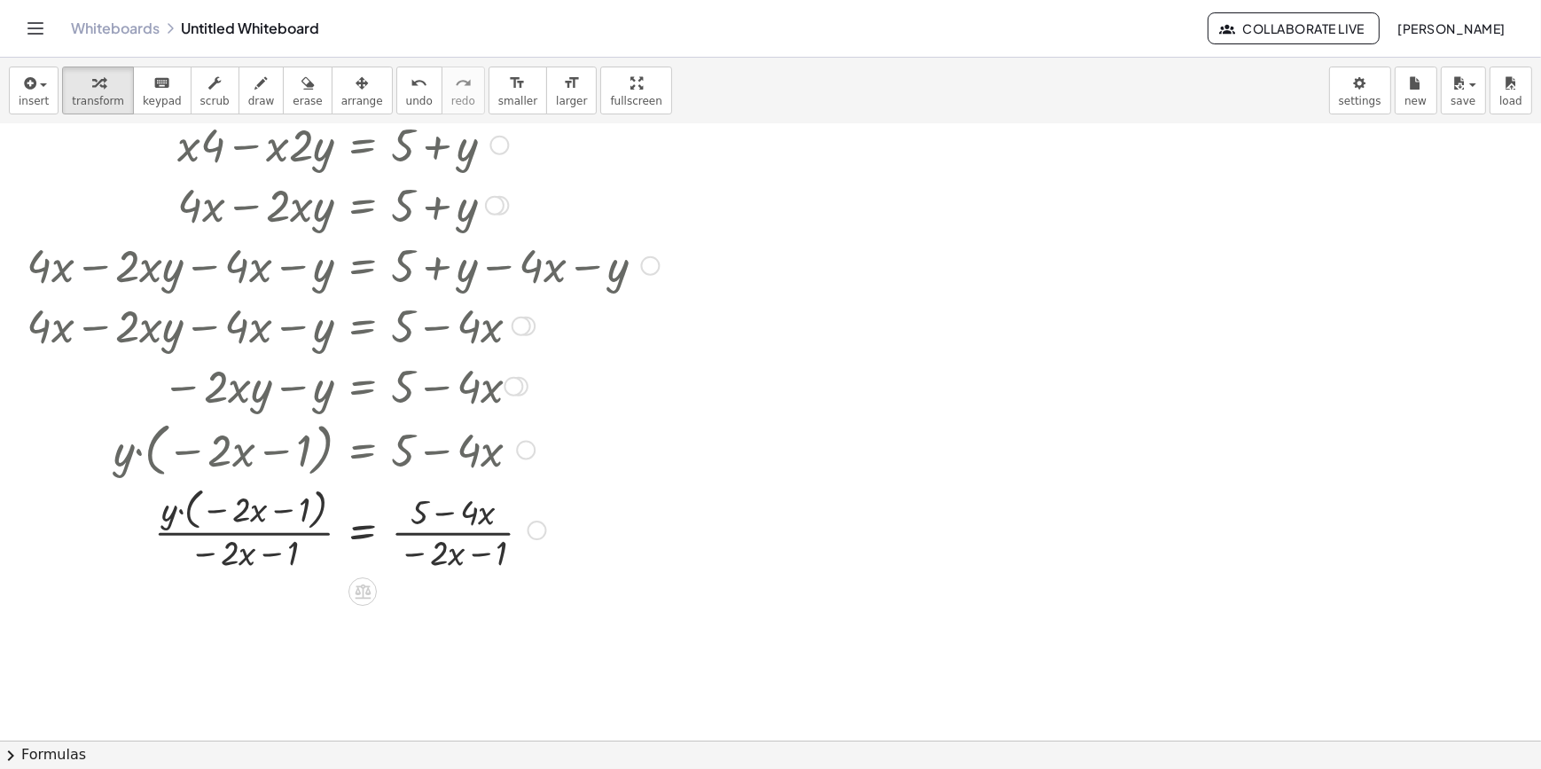
click at [210, 526] on div at bounding box center [351, 529] width 666 height 94
click at [214, 534] on div at bounding box center [351, 529] width 666 height 94
click at [215, 534] on div at bounding box center [351, 529] width 666 height 94
click at [216, 534] on div at bounding box center [351, 529] width 666 height 94
drag, startPoint x: 239, startPoint y: 559, endPoint x: 231, endPoint y: 517, distance: 42.6
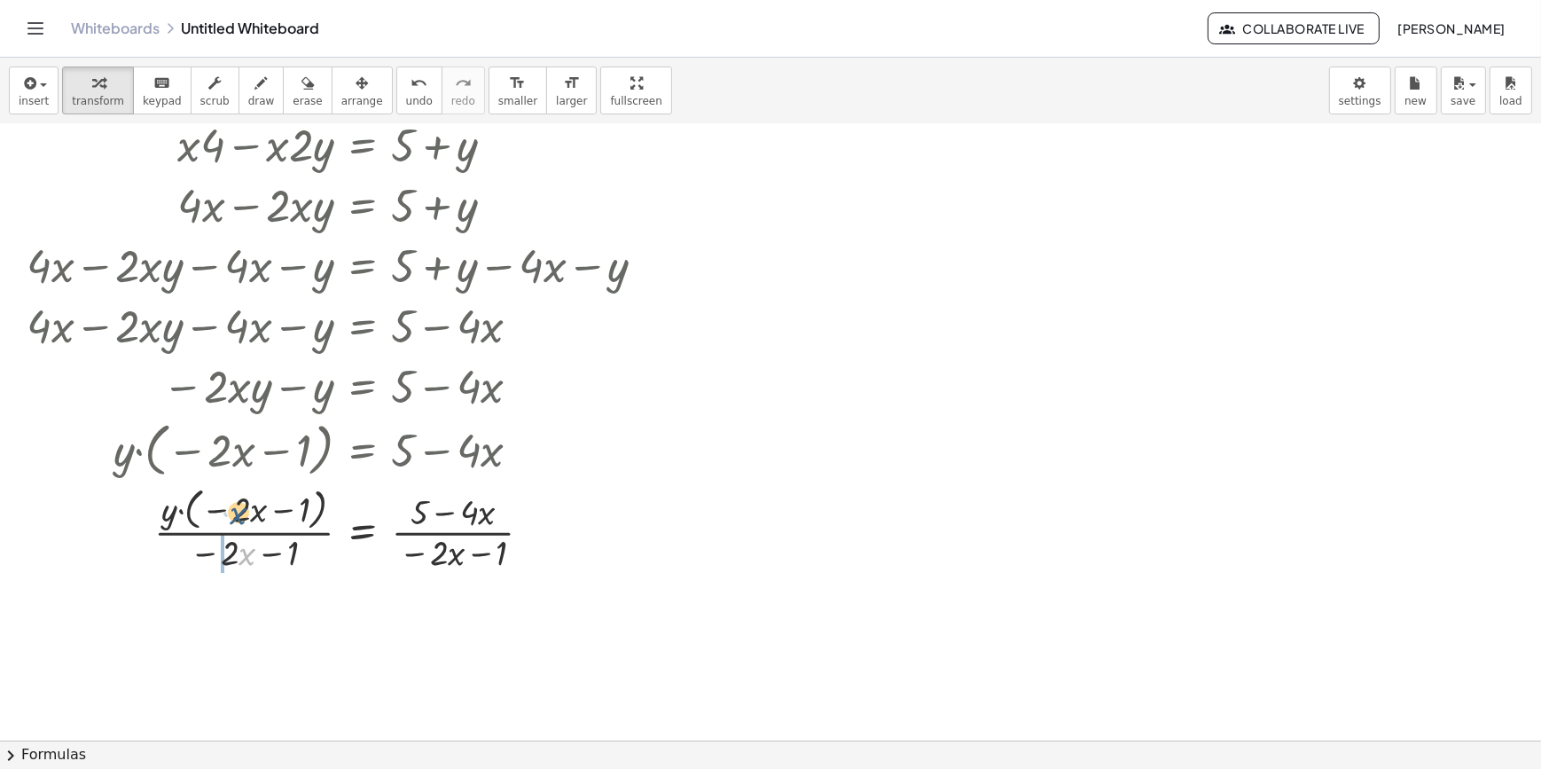
click at [231, 517] on div at bounding box center [351, 529] width 666 height 94
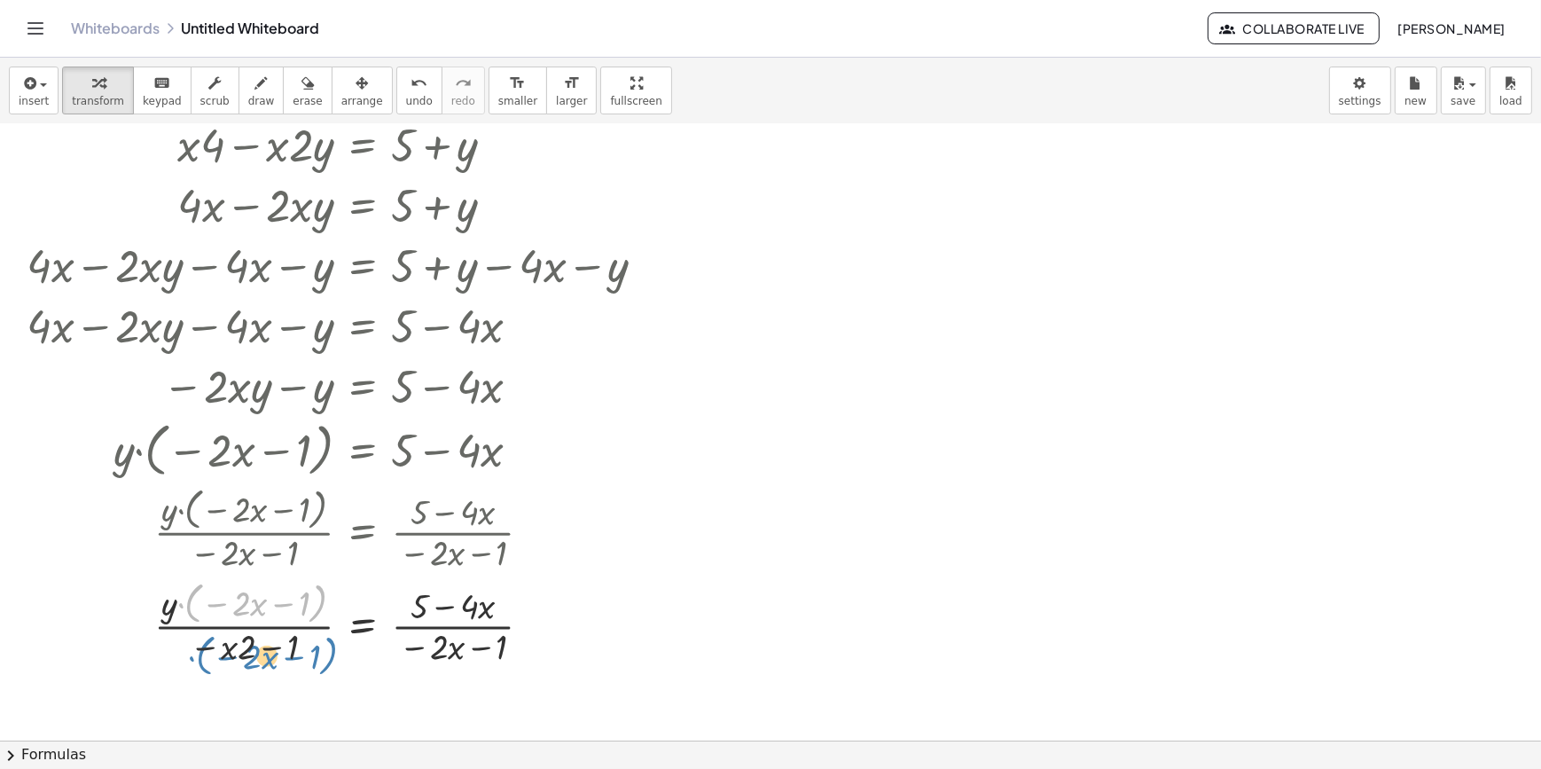
drag, startPoint x: 194, startPoint y: 521, endPoint x: 212, endPoint y: 560, distance: 42.9
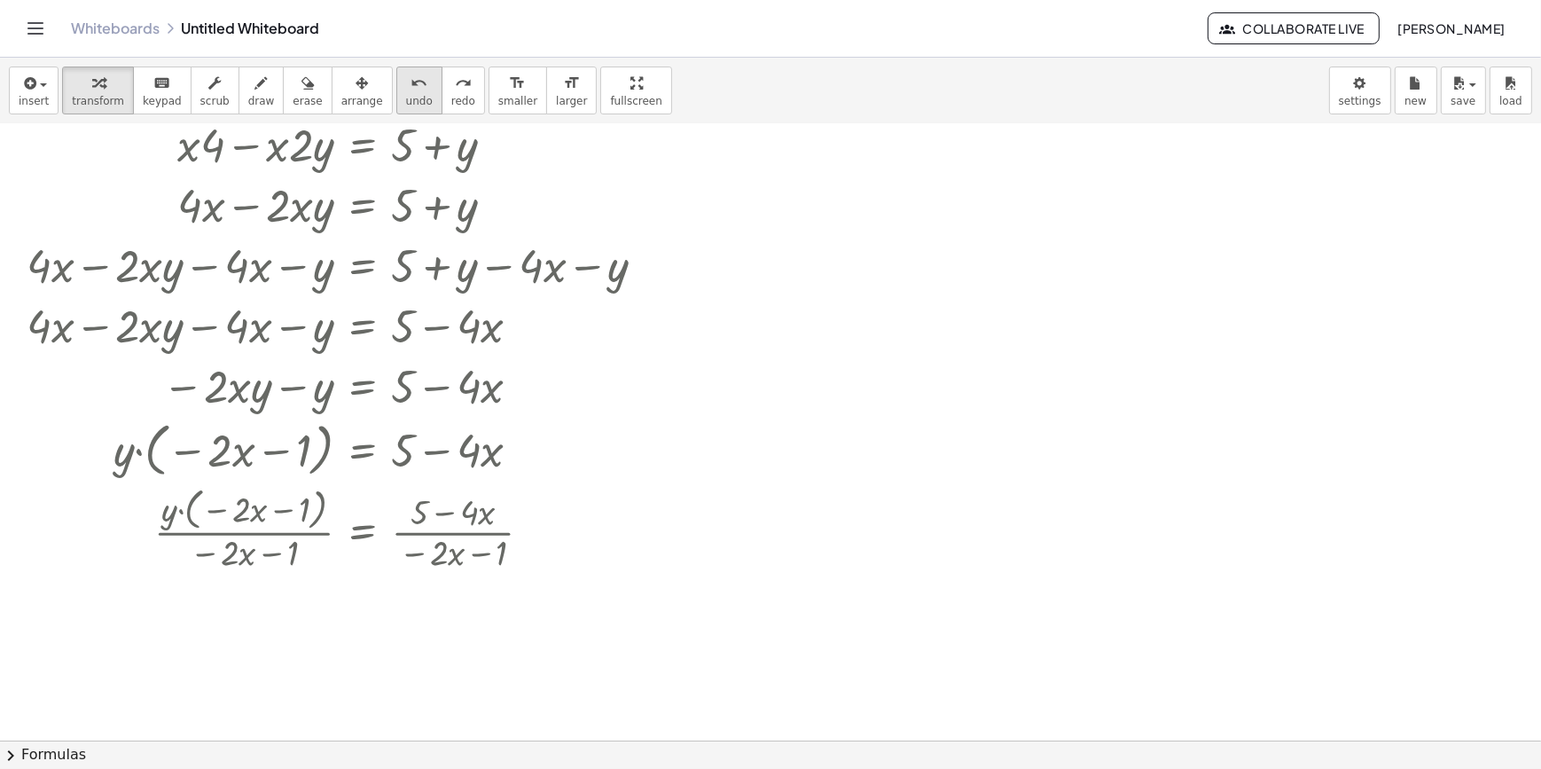
click at [406, 95] on span "undo" at bounding box center [419, 101] width 27 height 12
click at [350, 539] on div at bounding box center [351, 529] width 666 height 94
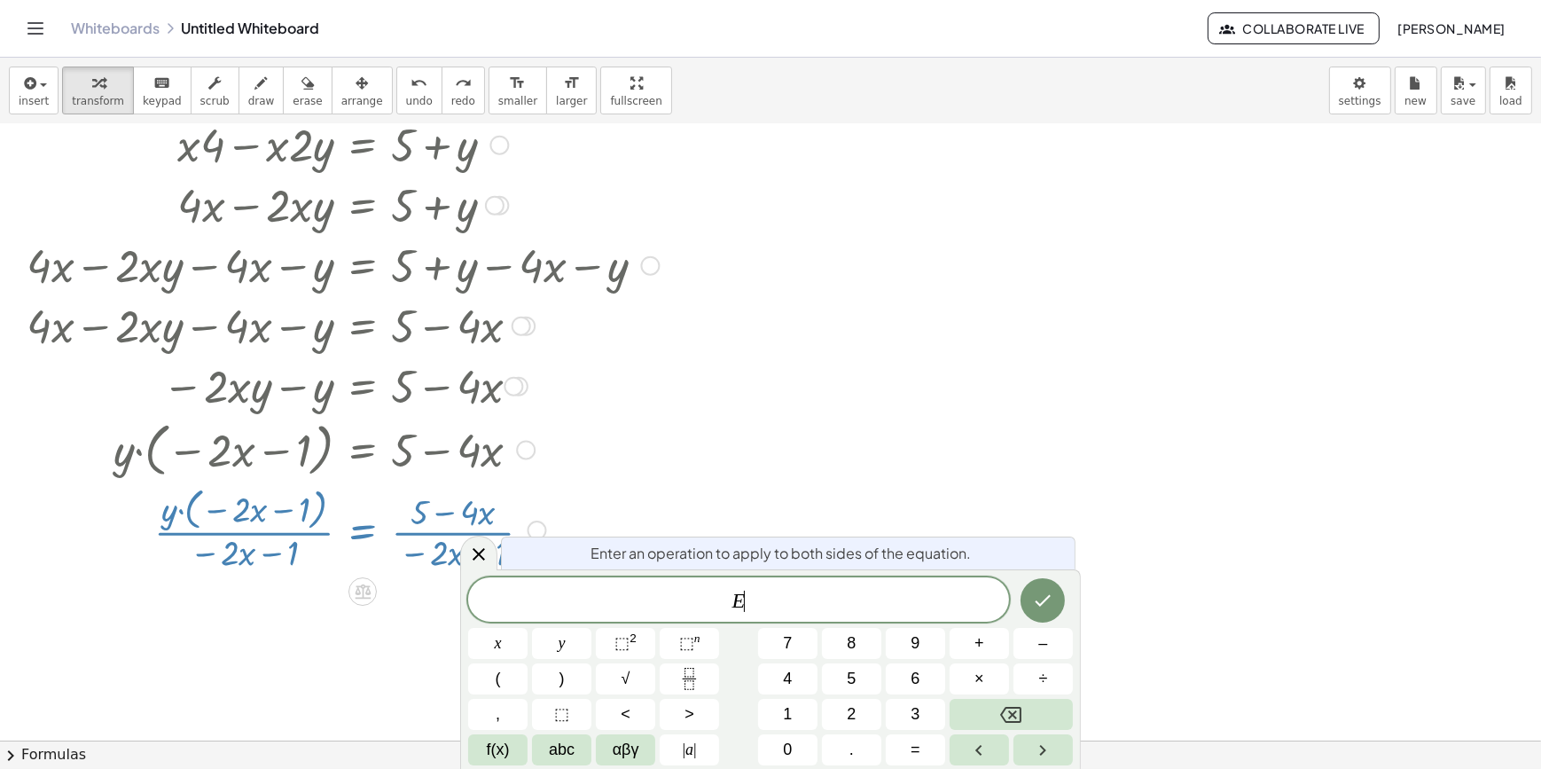
drag, startPoint x: 645, startPoint y: 482, endPoint x: 634, endPoint y: 480, distance: 11.0
click at [640, 482] on div at bounding box center [351, 529] width 666 height 94
click at [584, 514] on div at bounding box center [351, 529] width 666 height 94
click at [548, 523] on div at bounding box center [351, 529] width 666 height 94
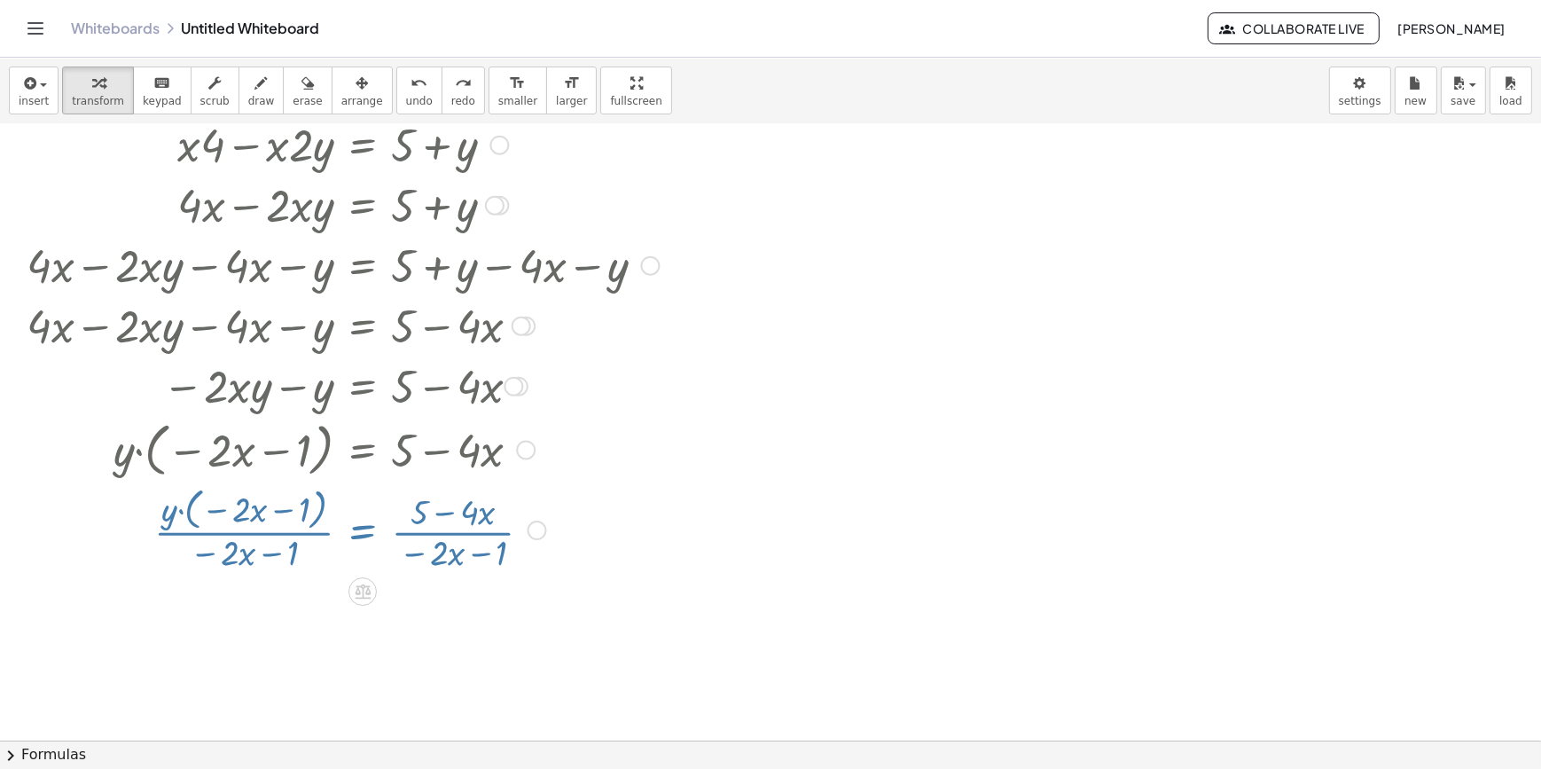
click at [537, 526] on div at bounding box center [538, 531] width 20 height 20
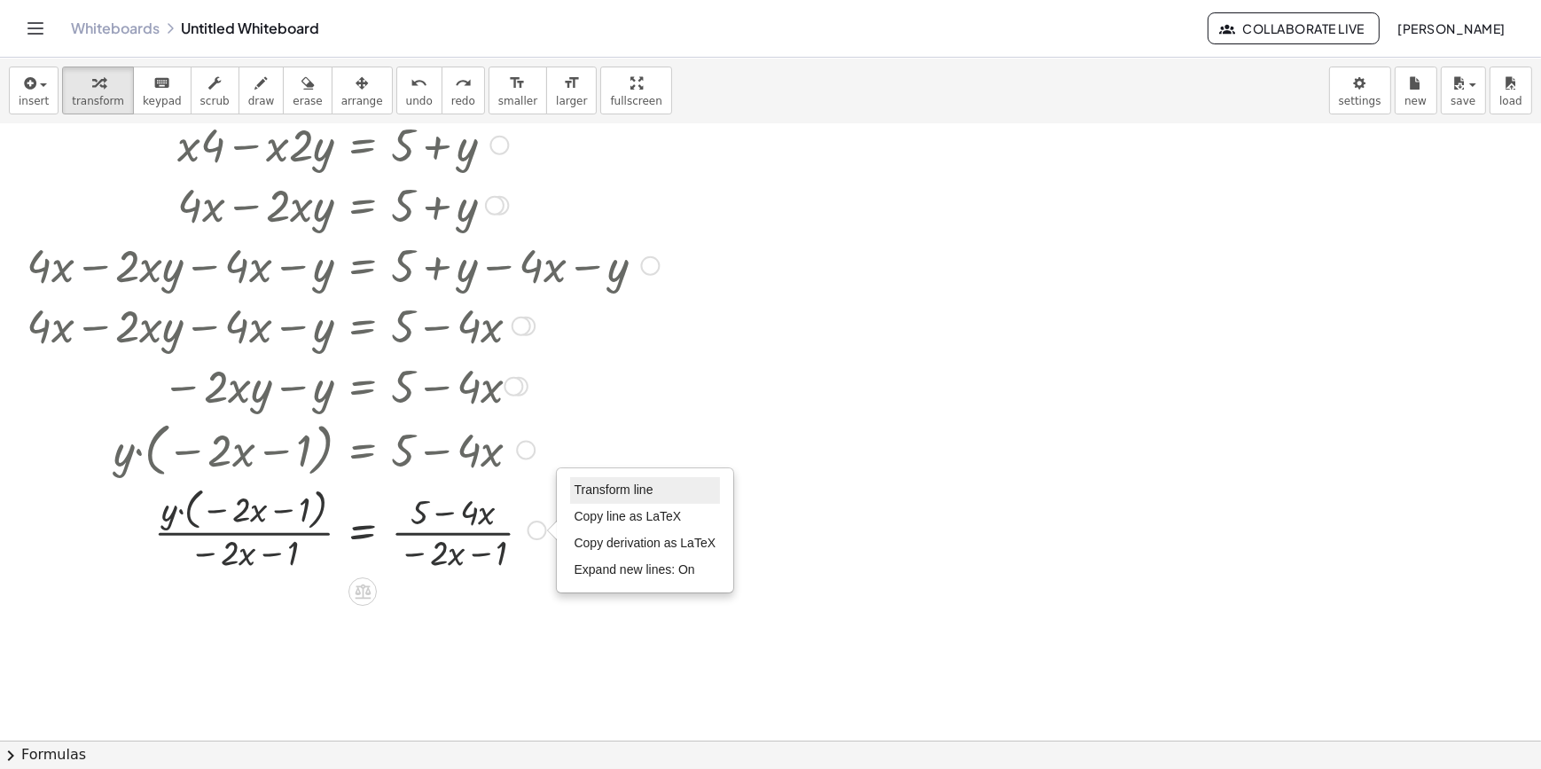
click at [595, 487] on span "Transform line" at bounding box center [614, 489] width 79 height 14
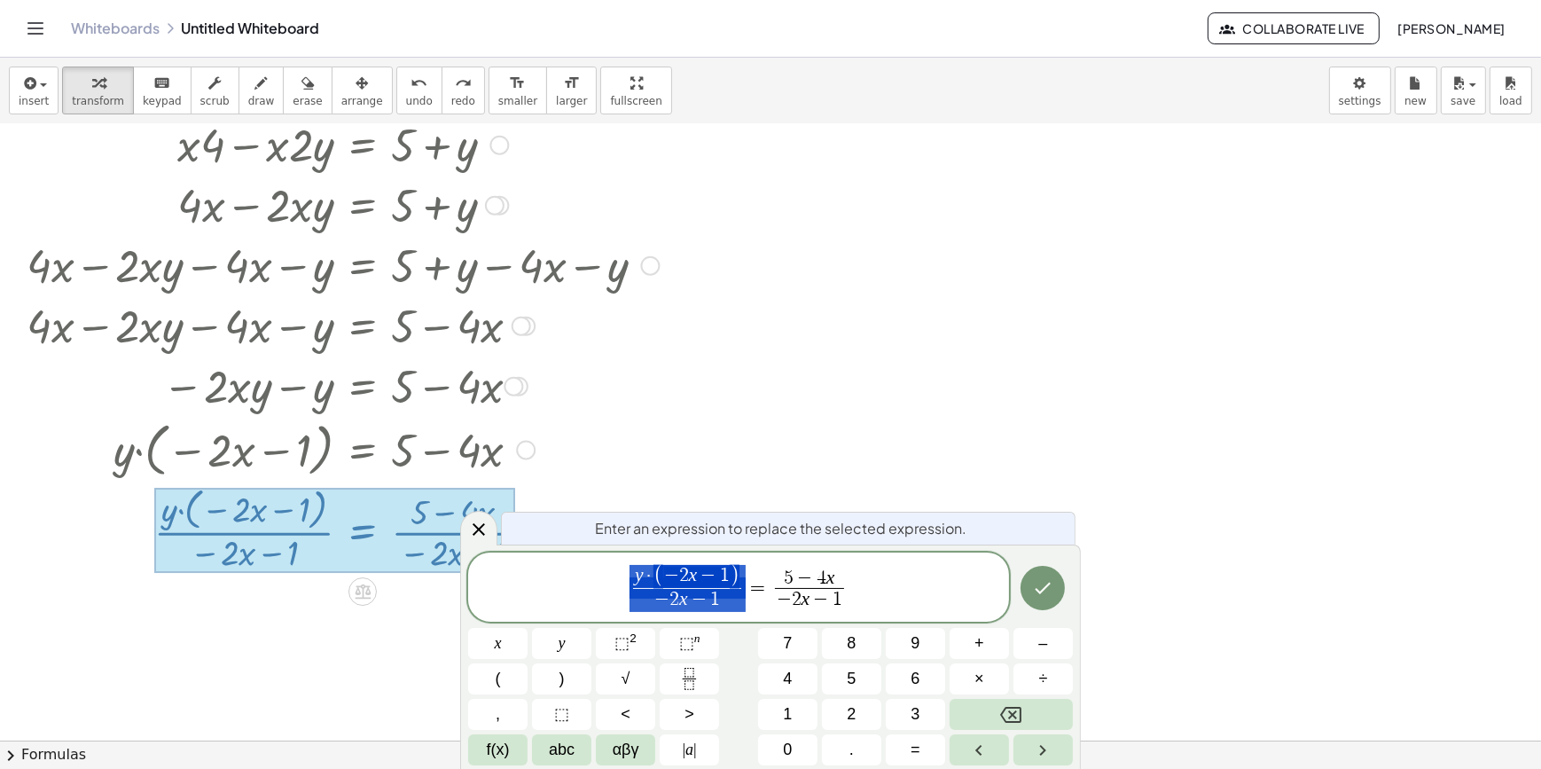
drag, startPoint x: 742, startPoint y: 584, endPoint x: 718, endPoint y: 585, distance: 24.0
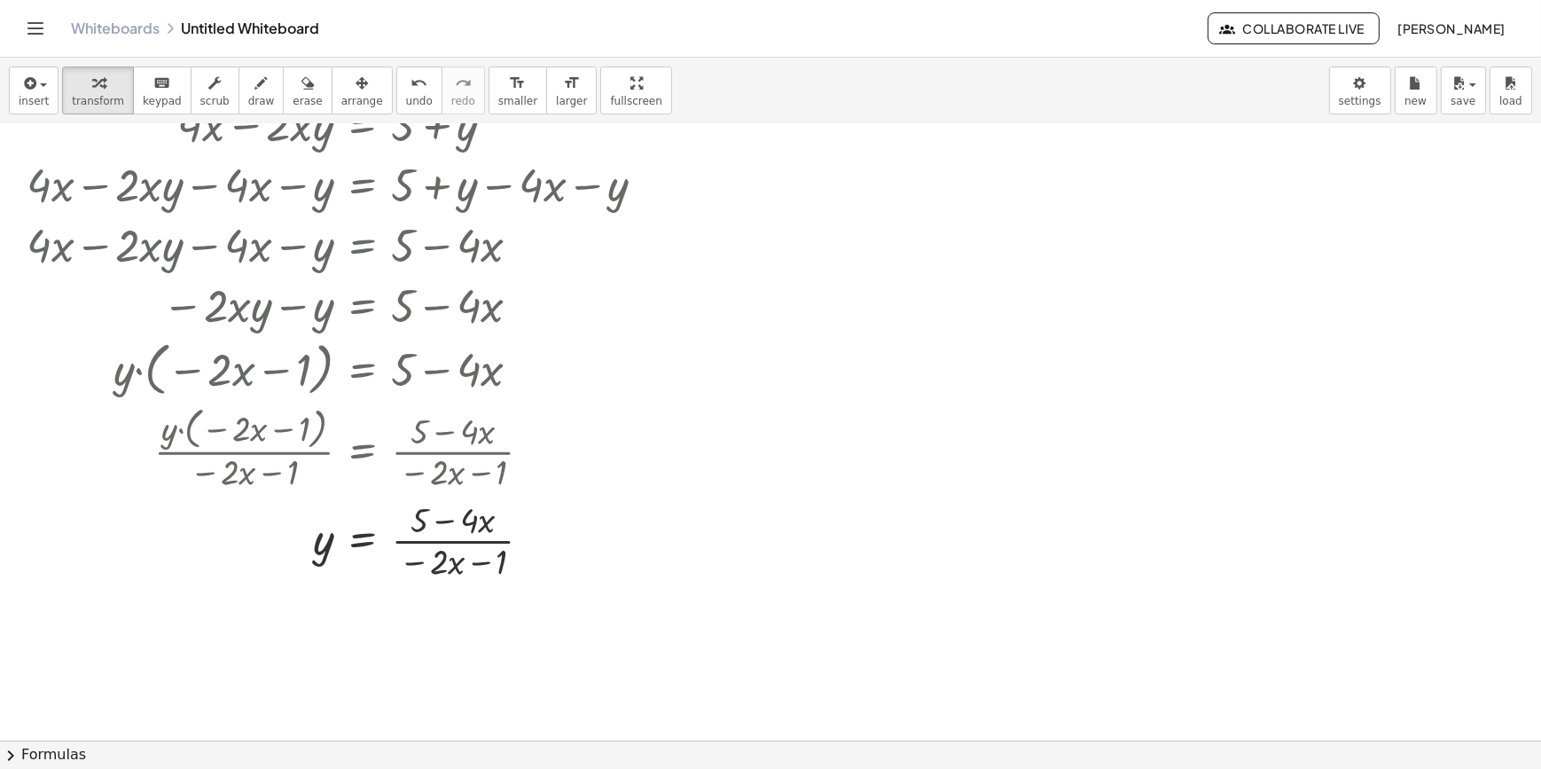
scroll to position [483, 0]
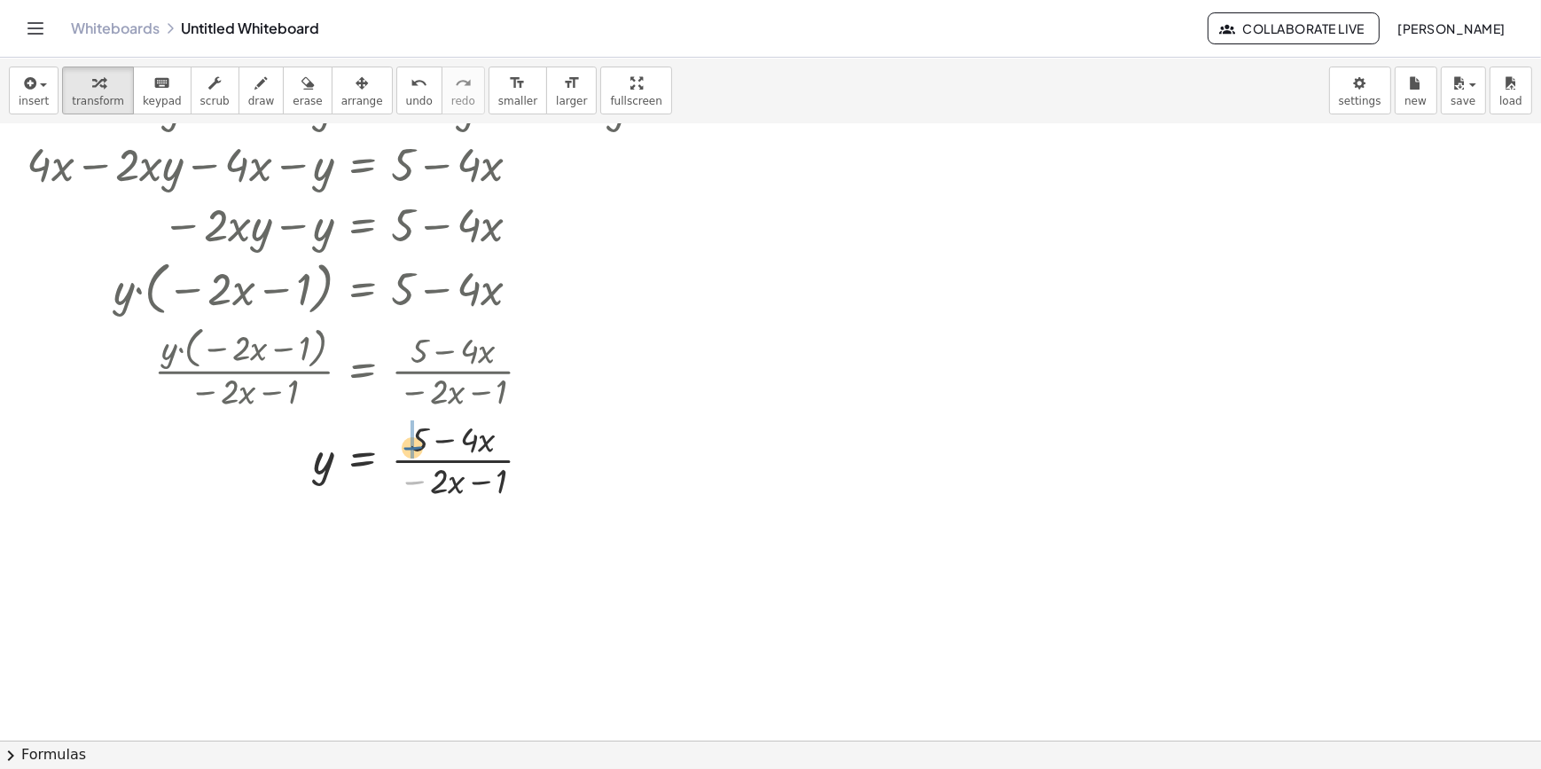
drag, startPoint x: 414, startPoint y: 479, endPoint x: 414, endPoint y: 450, distance: 29.3
click at [424, 523] on div at bounding box center [351, 550] width 666 height 94
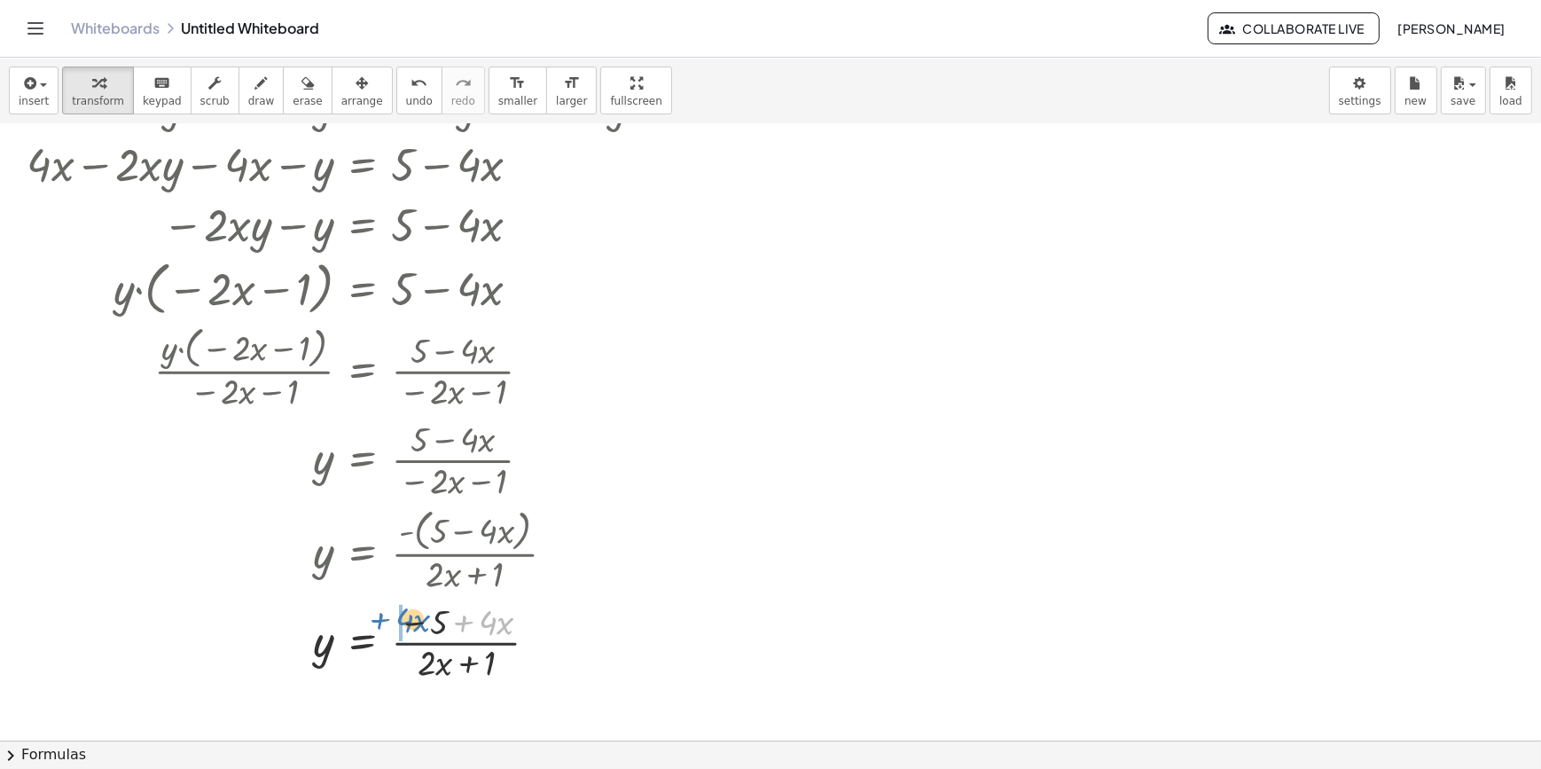
drag, startPoint x: 464, startPoint y: 625, endPoint x: 379, endPoint y: 623, distance: 85.2
click at [379, 623] on div at bounding box center [351, 641] width 666 height 89
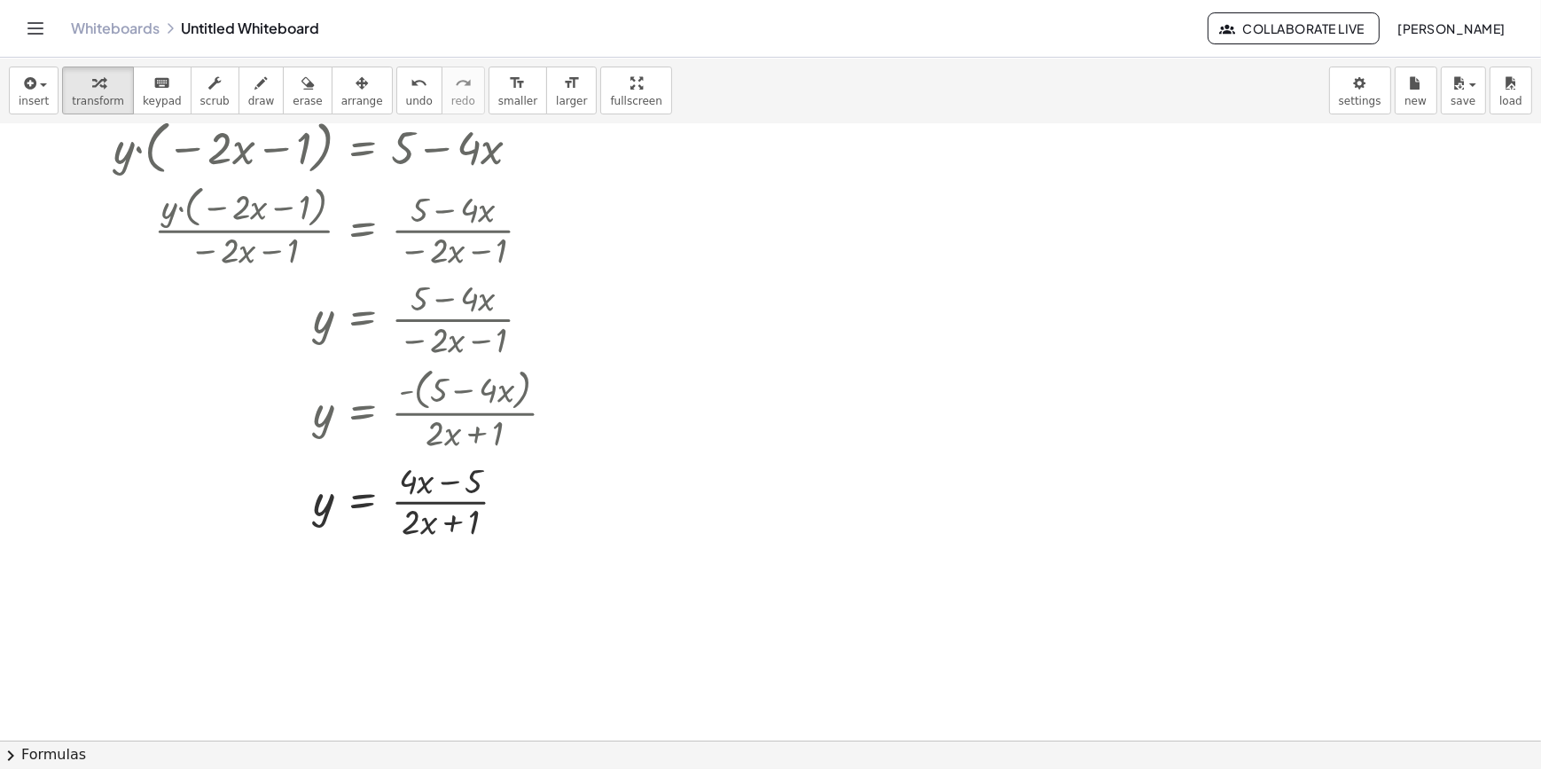
scroll to position [645, 0]
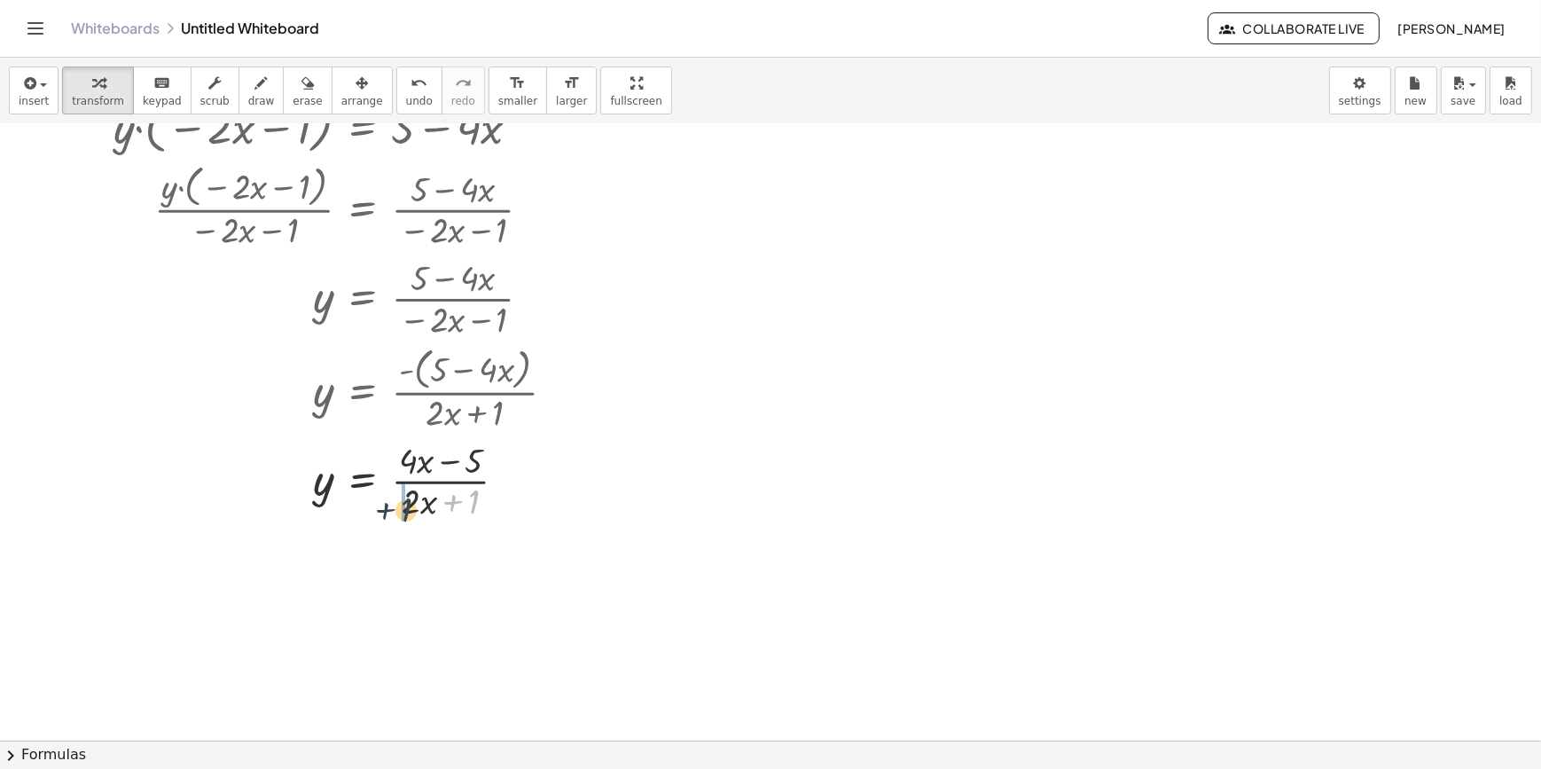
drag, startPoint x: 455, startPoint y: 503, endPoint x: 383, endPoint y: 511, distance: 72.3
click at [383, 511] on div at bounding box center [351, 479] width 666 height 89
drag, startPoint x: 426, startPoint y: 509, endPoint x: 353, endPoint y: 507, distance: 72.7
click at [353, 507] on div at bounding box center [351, 479] width 666 height 89
